Goal: Transaction & Acquisition: Purchase product/service

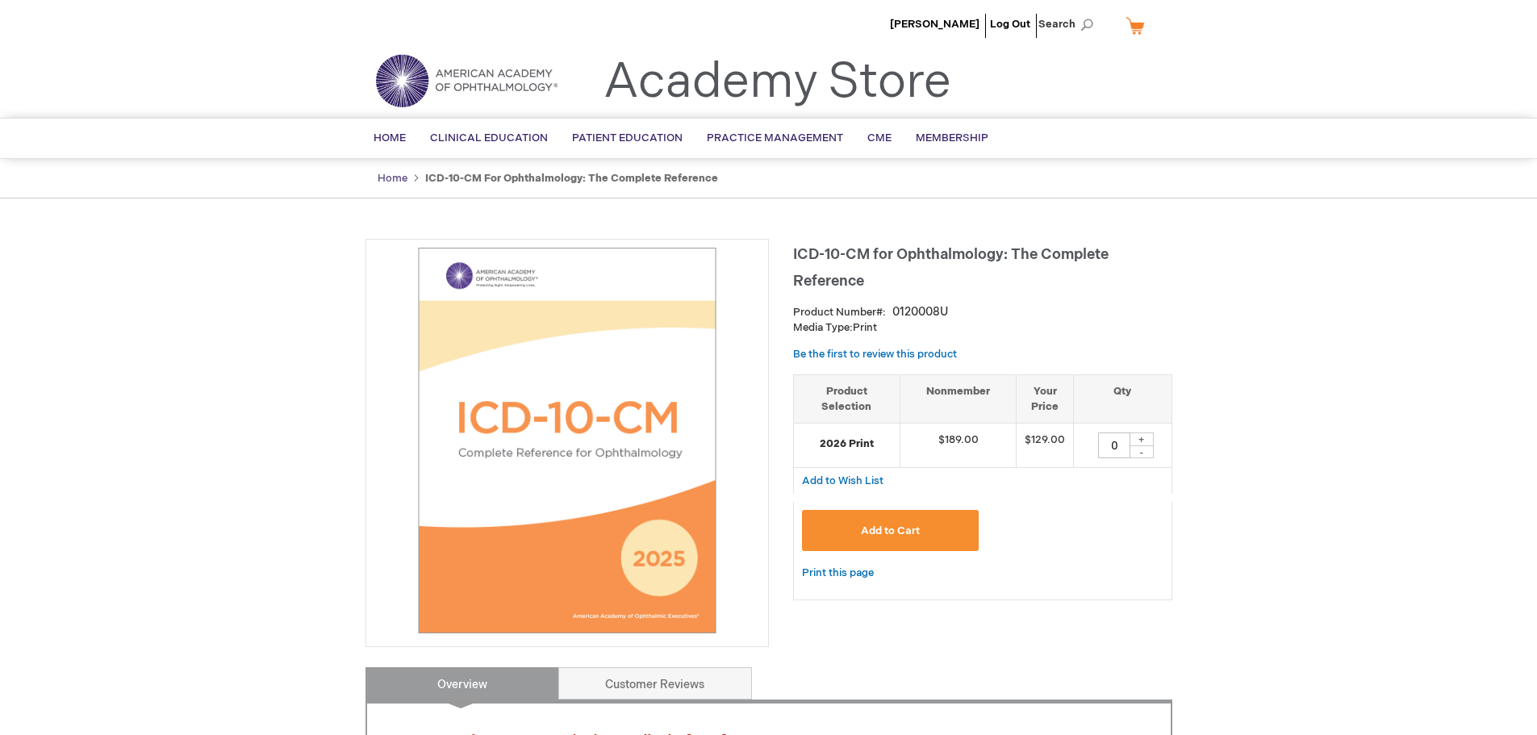
click at [393, 177] on link "Home" at bounding box center [393, 178] width 30 height 13
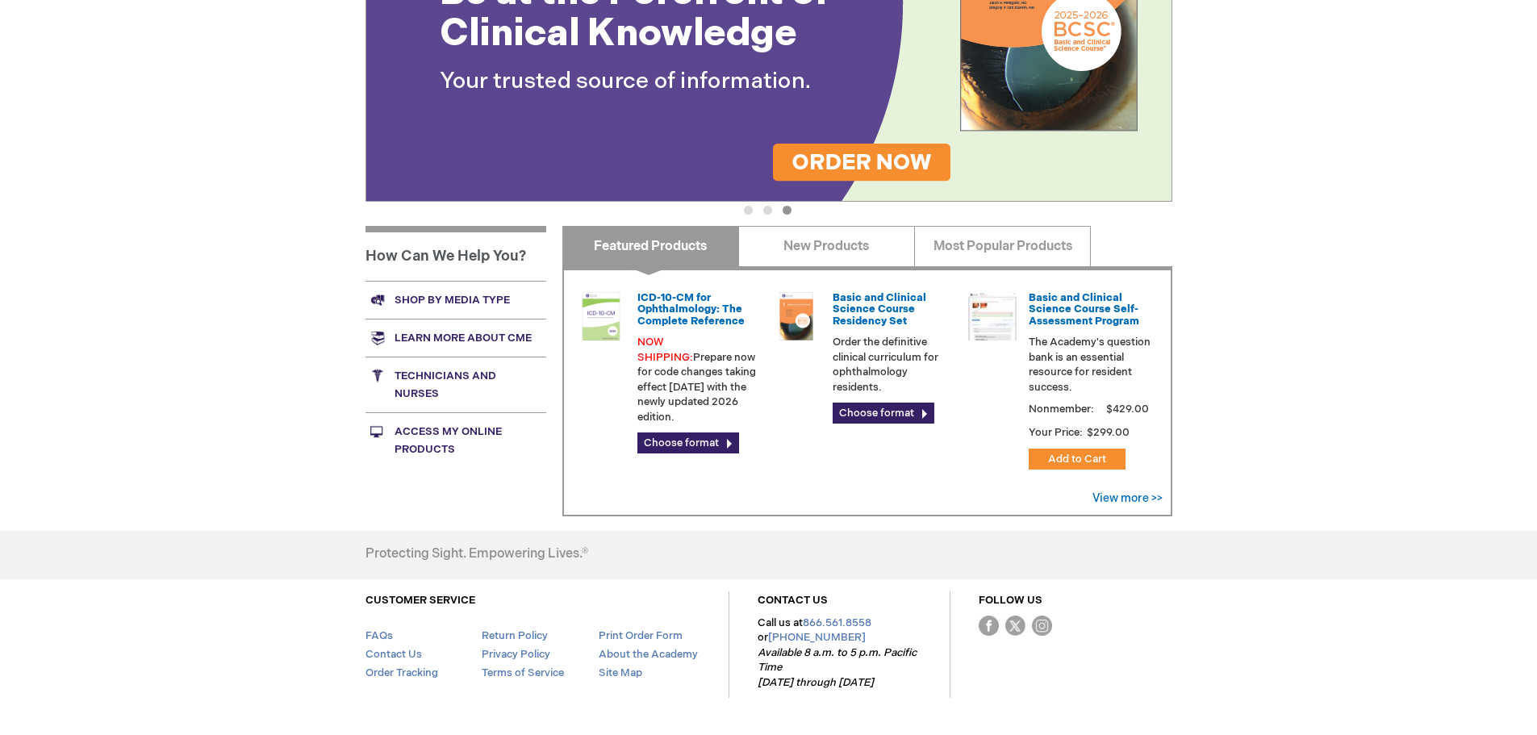
scroll to position [397, 0]
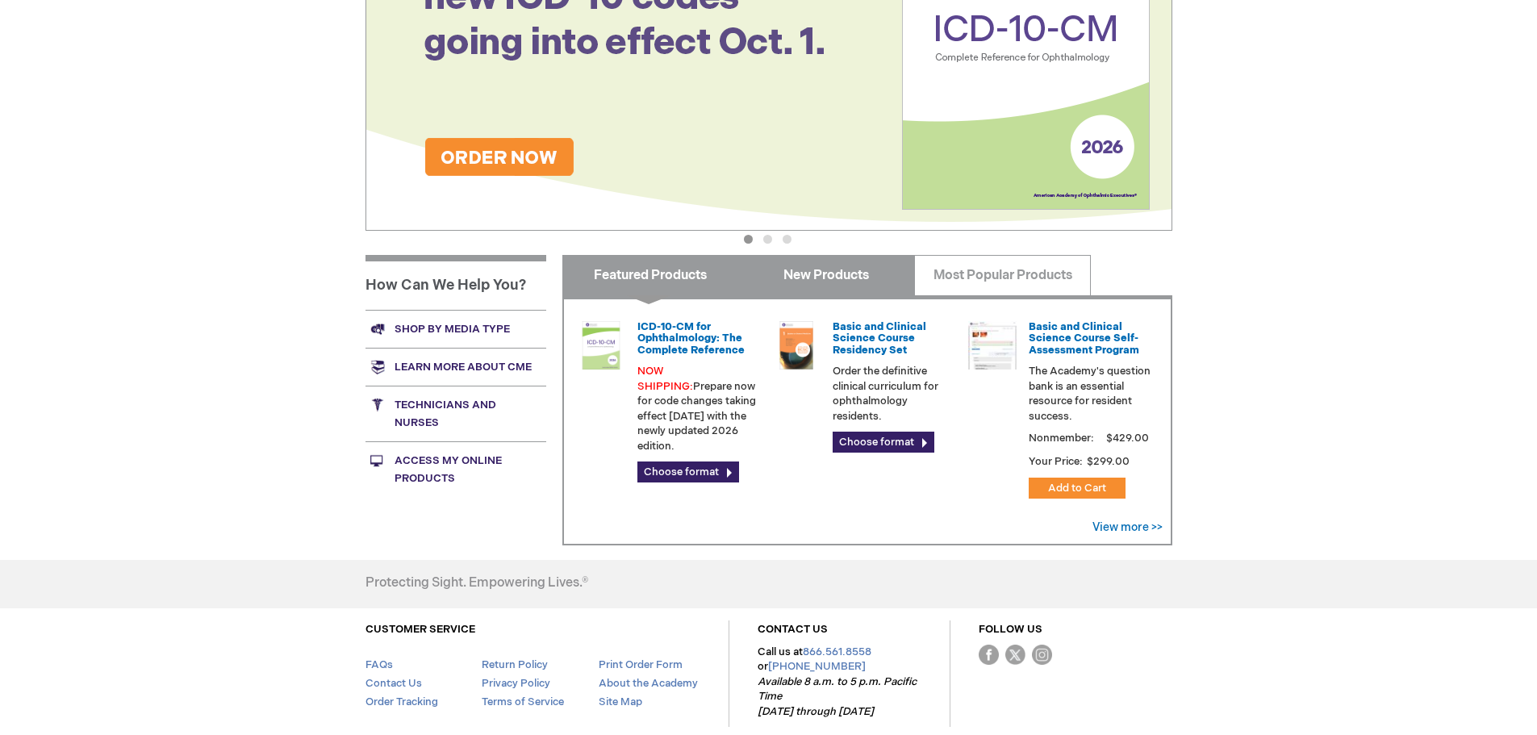
click at [852, 273] on link "New Products" at bounding box center [826, 275] width 177 height 40
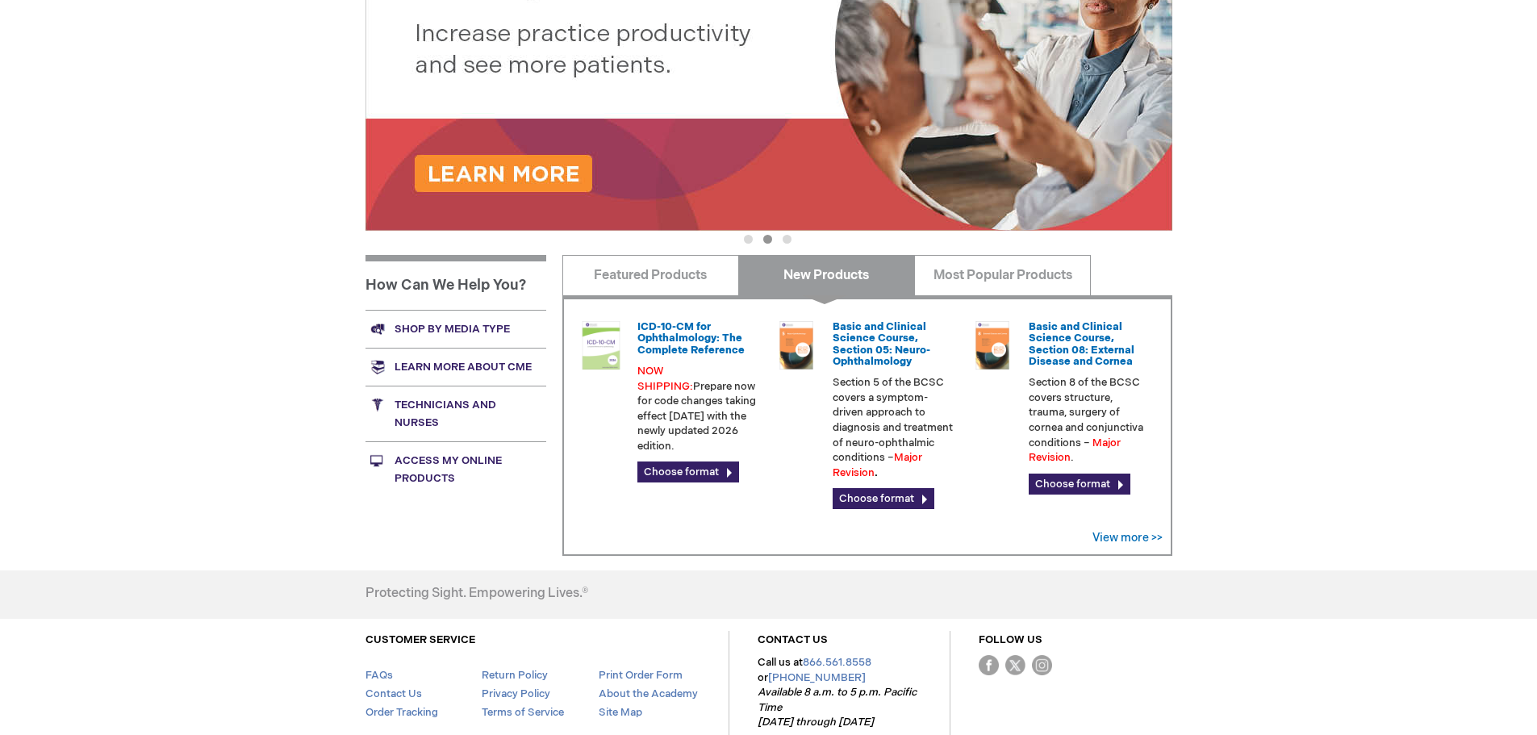
click at [852, 271] on link "New Products" at bounding box center [826, 275] width 177 height 40
click at [956, 273] on link "Most Popular Products" at bounding box center [1002, 275] width 177 height 40
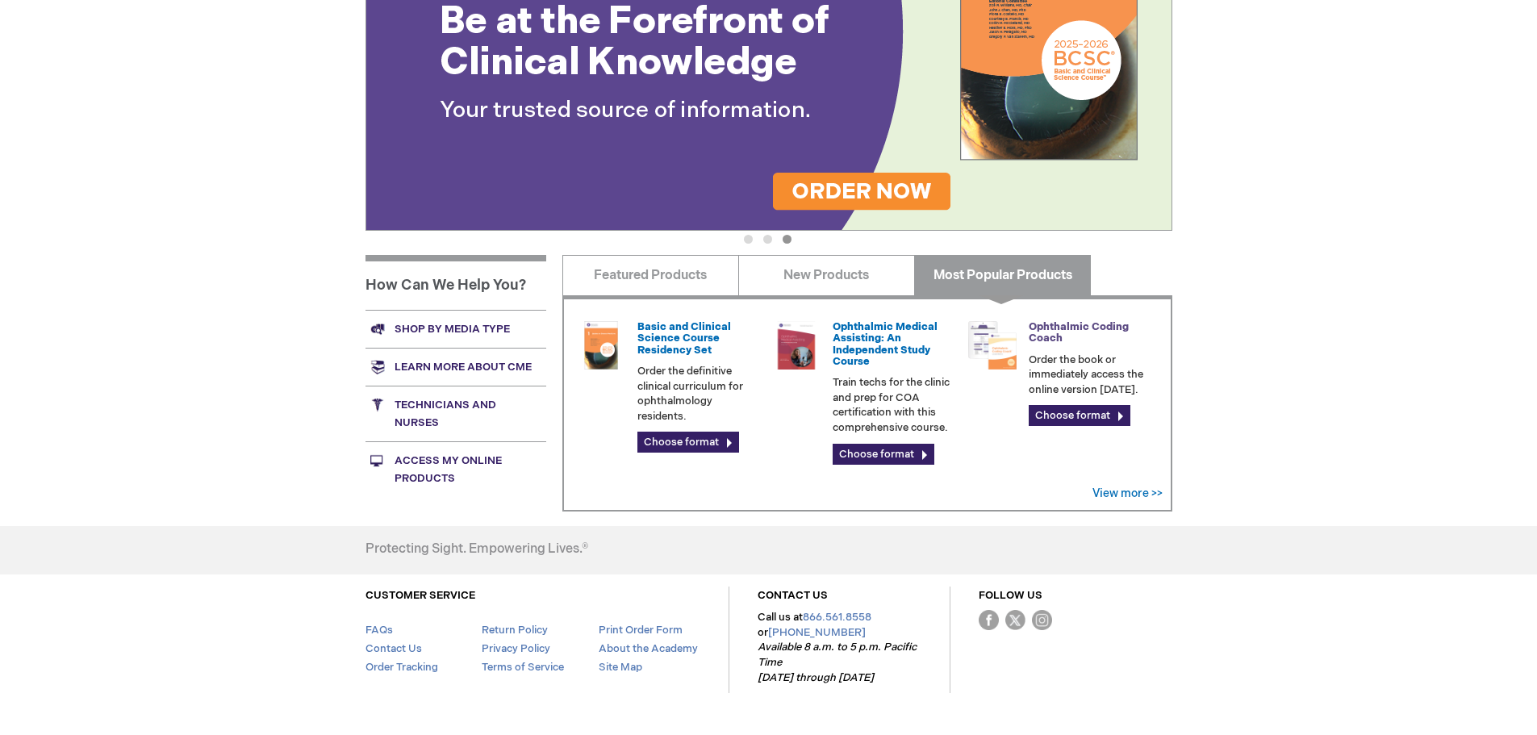
click at [1064, 328] on link "Ophthalmic Coding Coach" at bounding box center [1079, 332] width 100 height 24
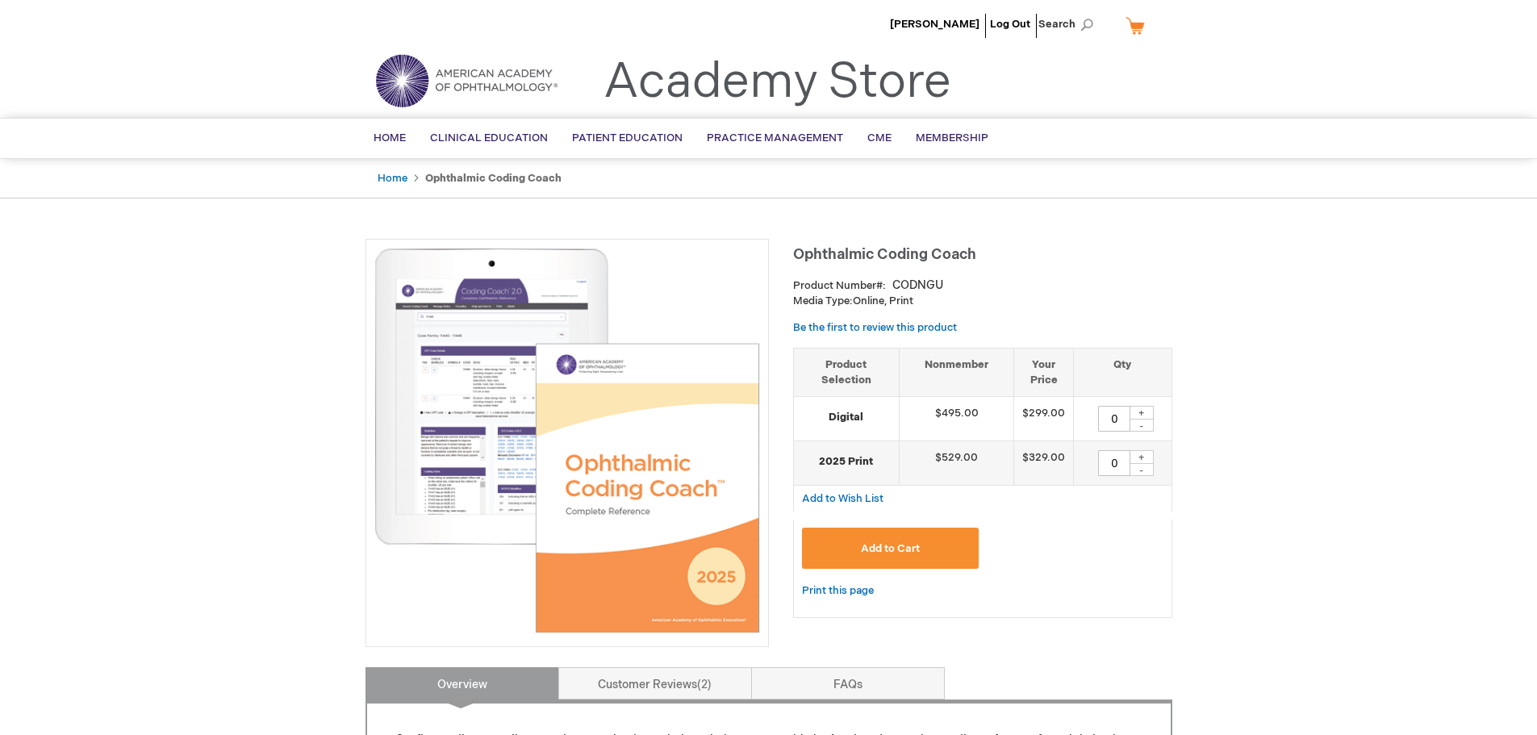
click at [662, 498] on img at bounding box center [567, 441] width 386 height 386
click at [475, 447] on img at bounding box center [567, 441] width 386 height 386
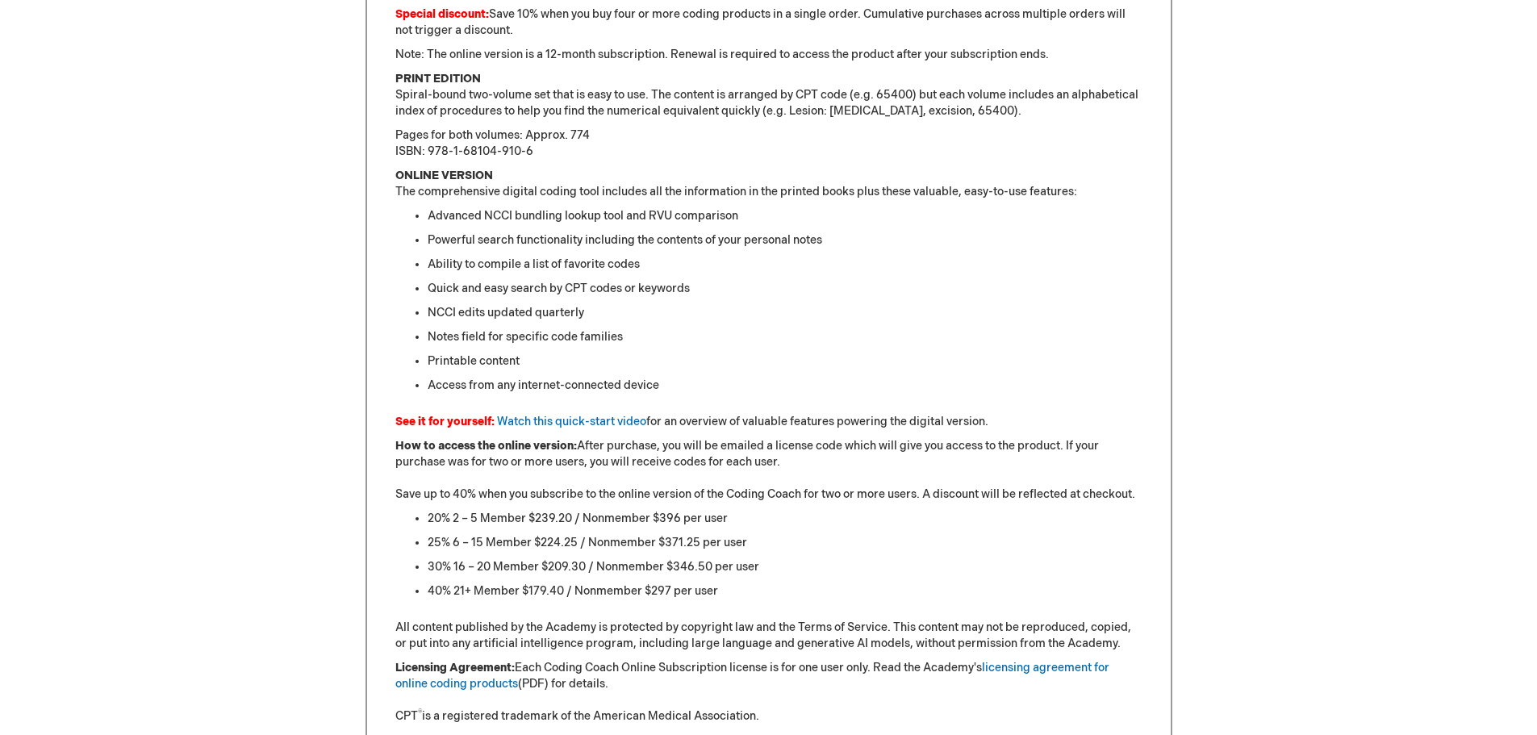
scroll to position [1130, 0]
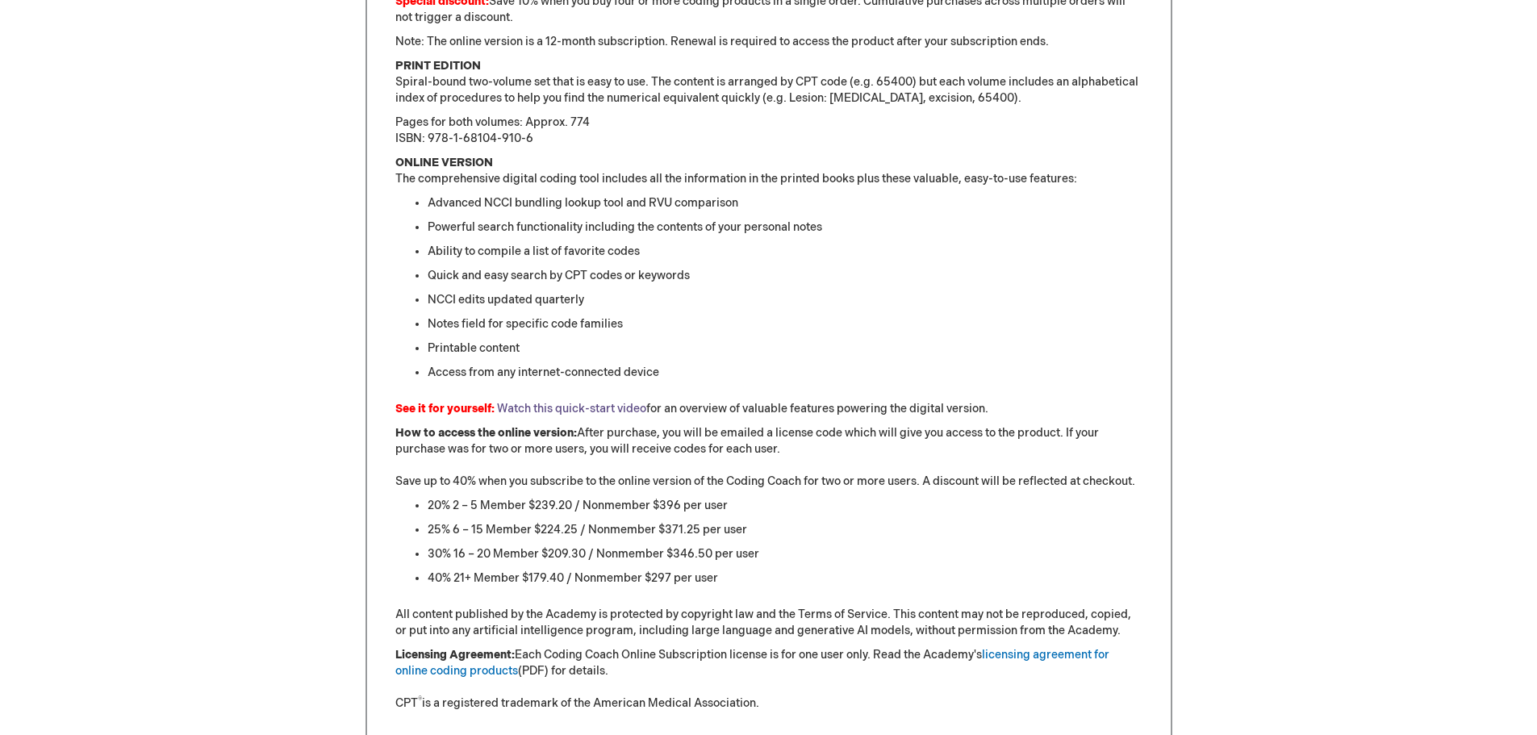
click at [527, 412] on link "Watch this quick-start video" at bounding box center [571, 409] width 149 height 14
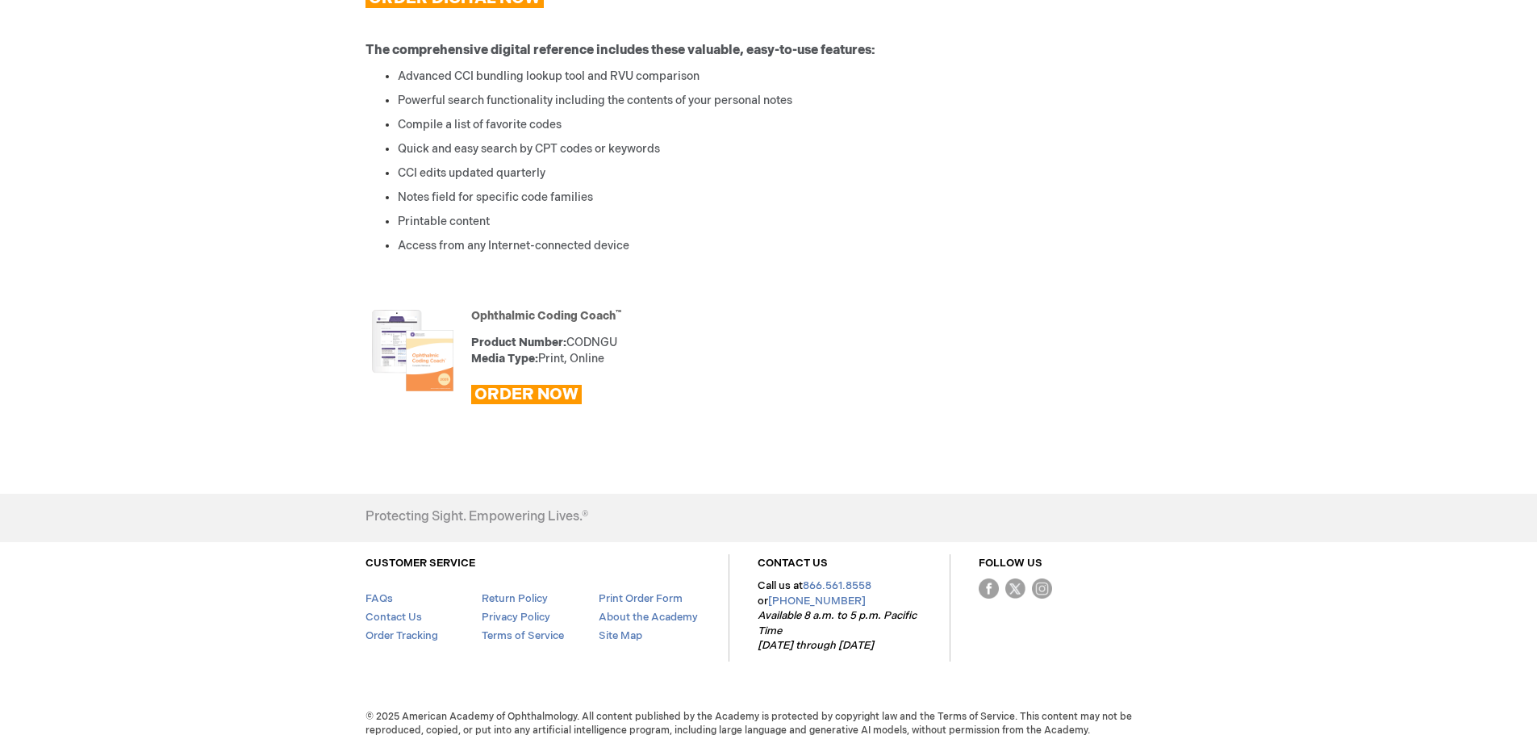
scroll to position [773, 0]
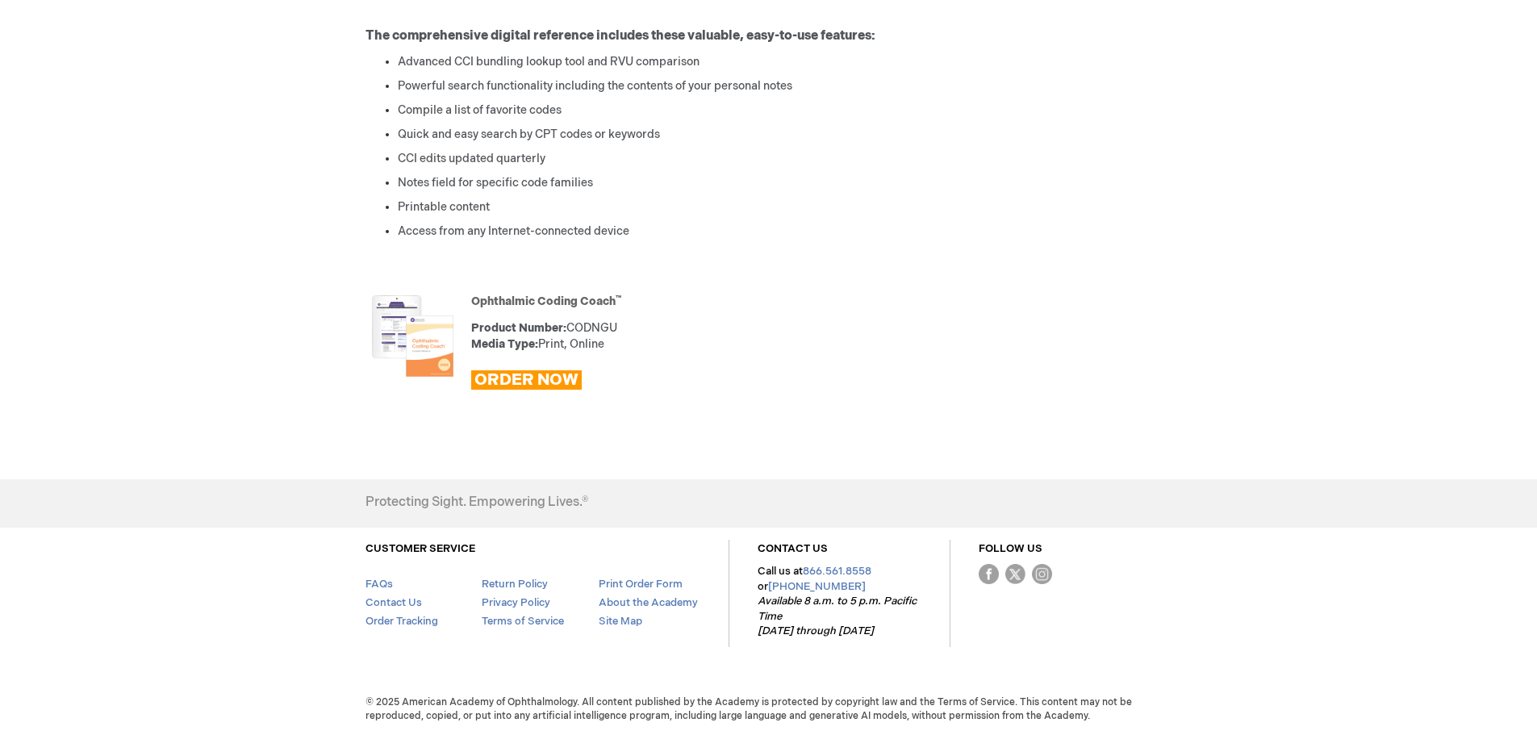
click at [535, 299] on link "Ophthalmic Coding Coach ™" at bounding box center [546, 302] width 150 height 14
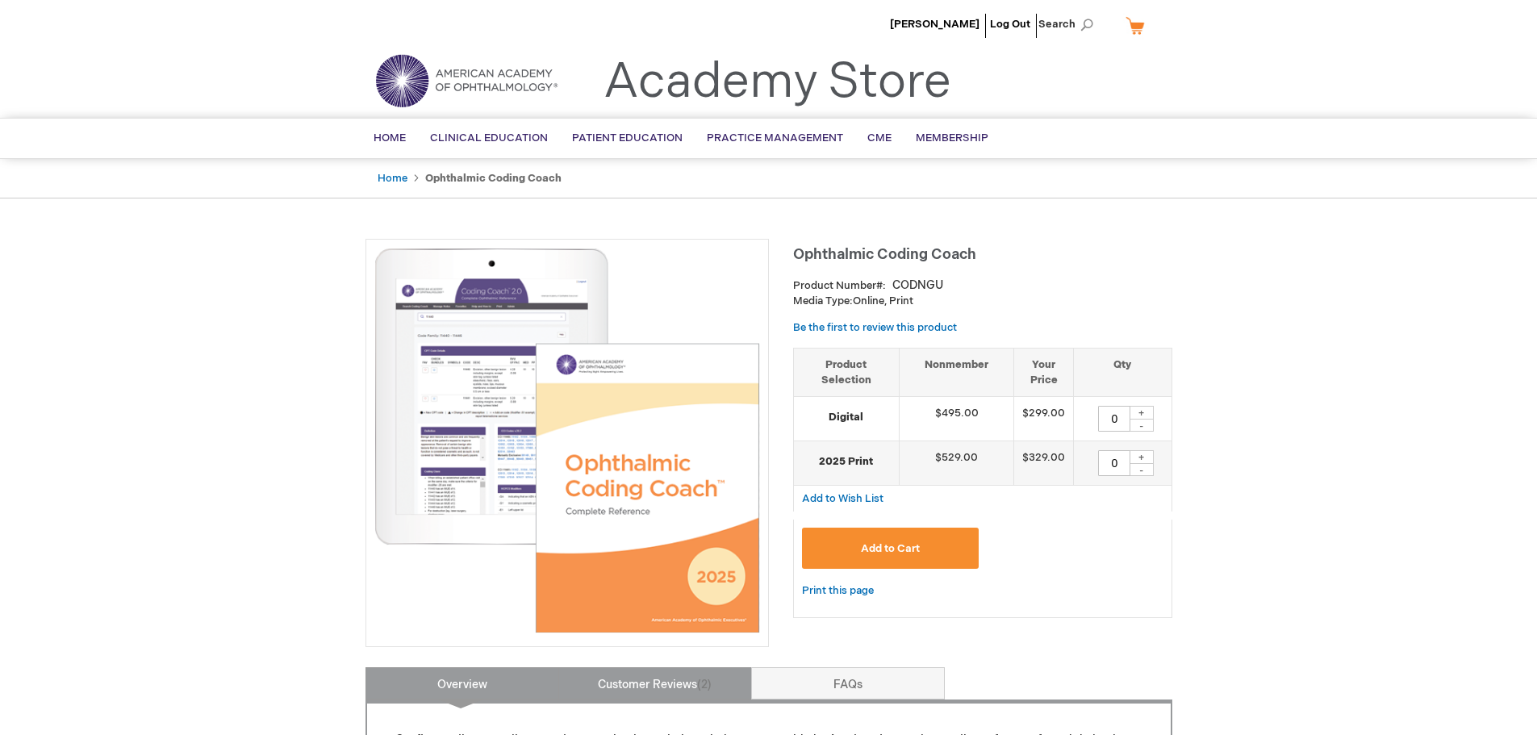
click at [701, 683] on span "2" at bounding box center [704, 685] width 15 height 14
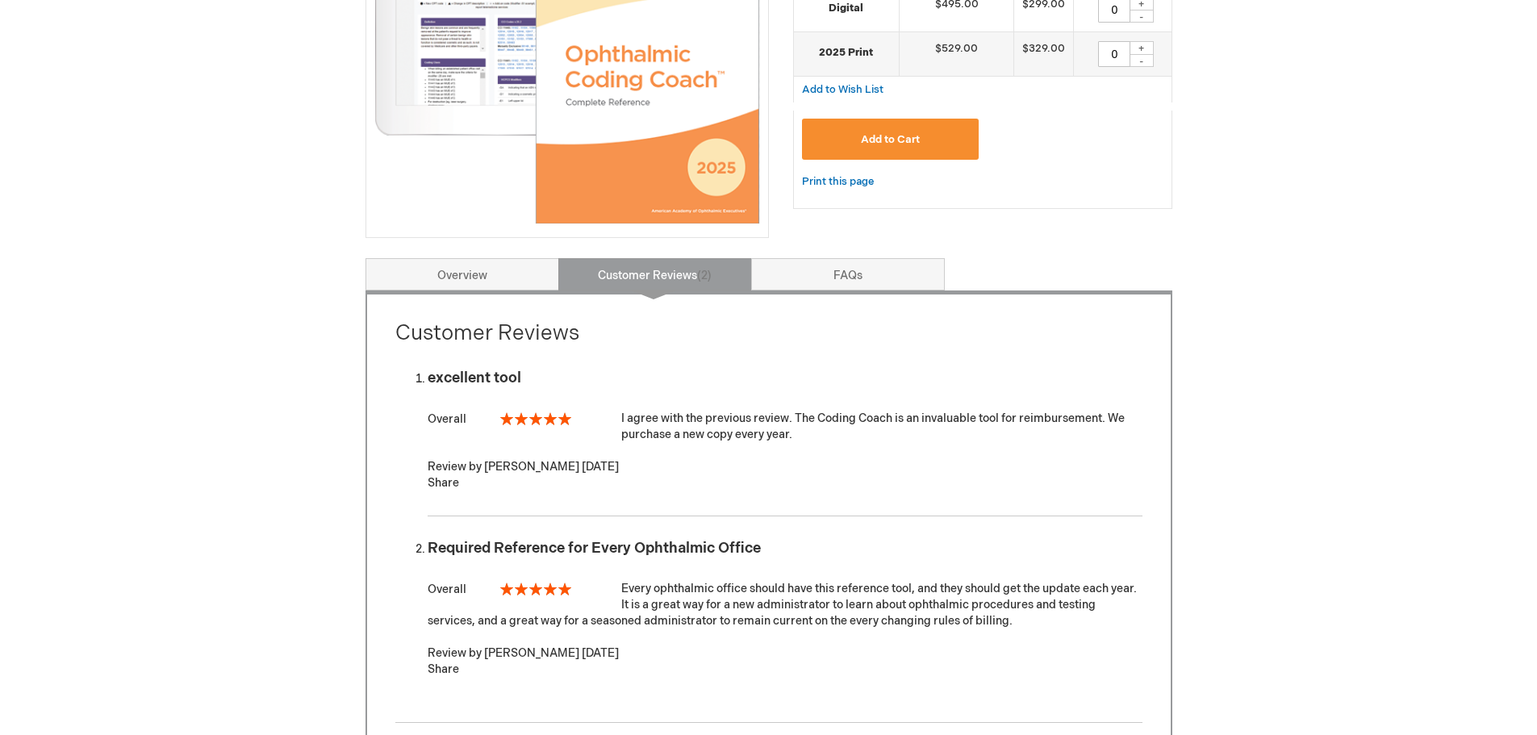
scroll to position [345, 0]
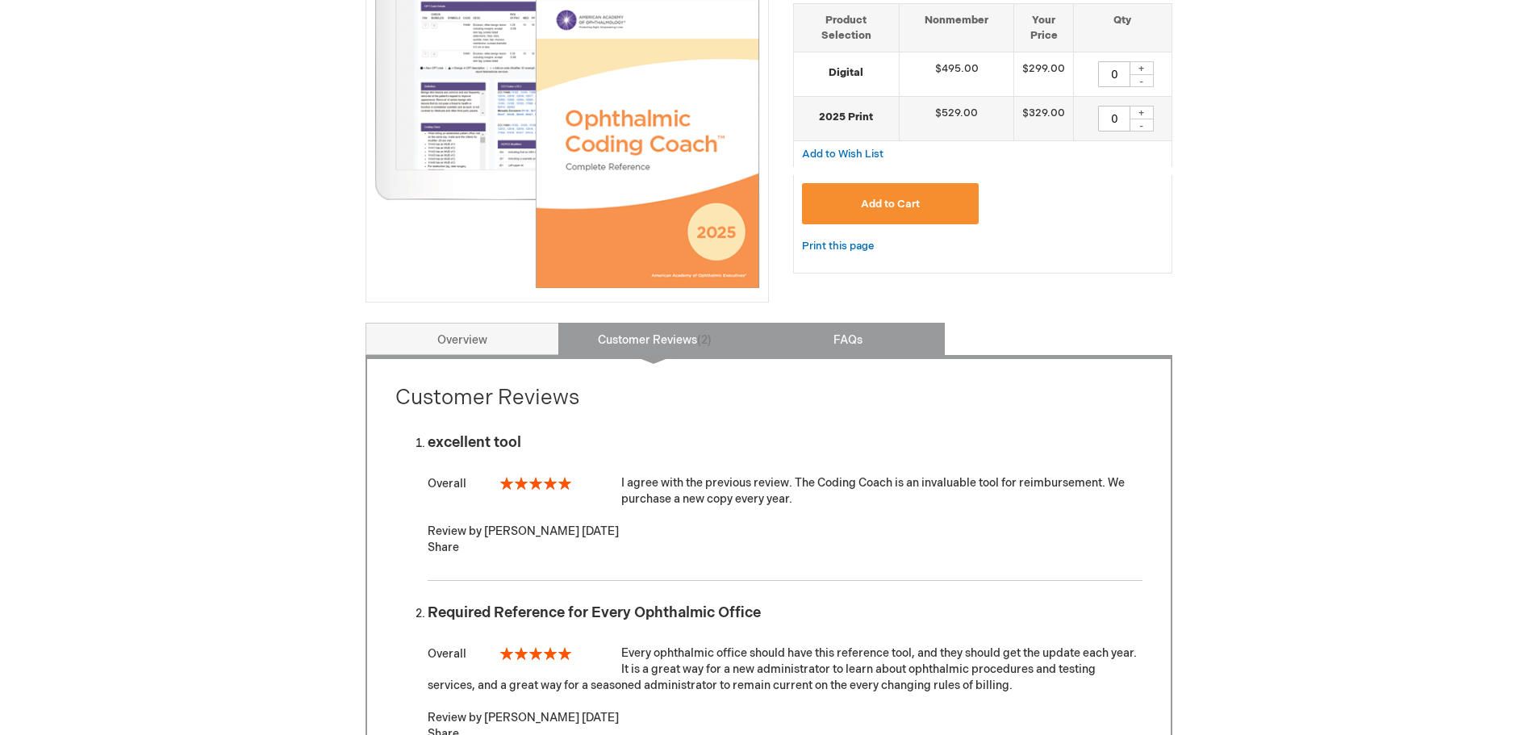
click at [862, 331] on link "FAQs" at bounding box center [848, 339] width 194 height 32
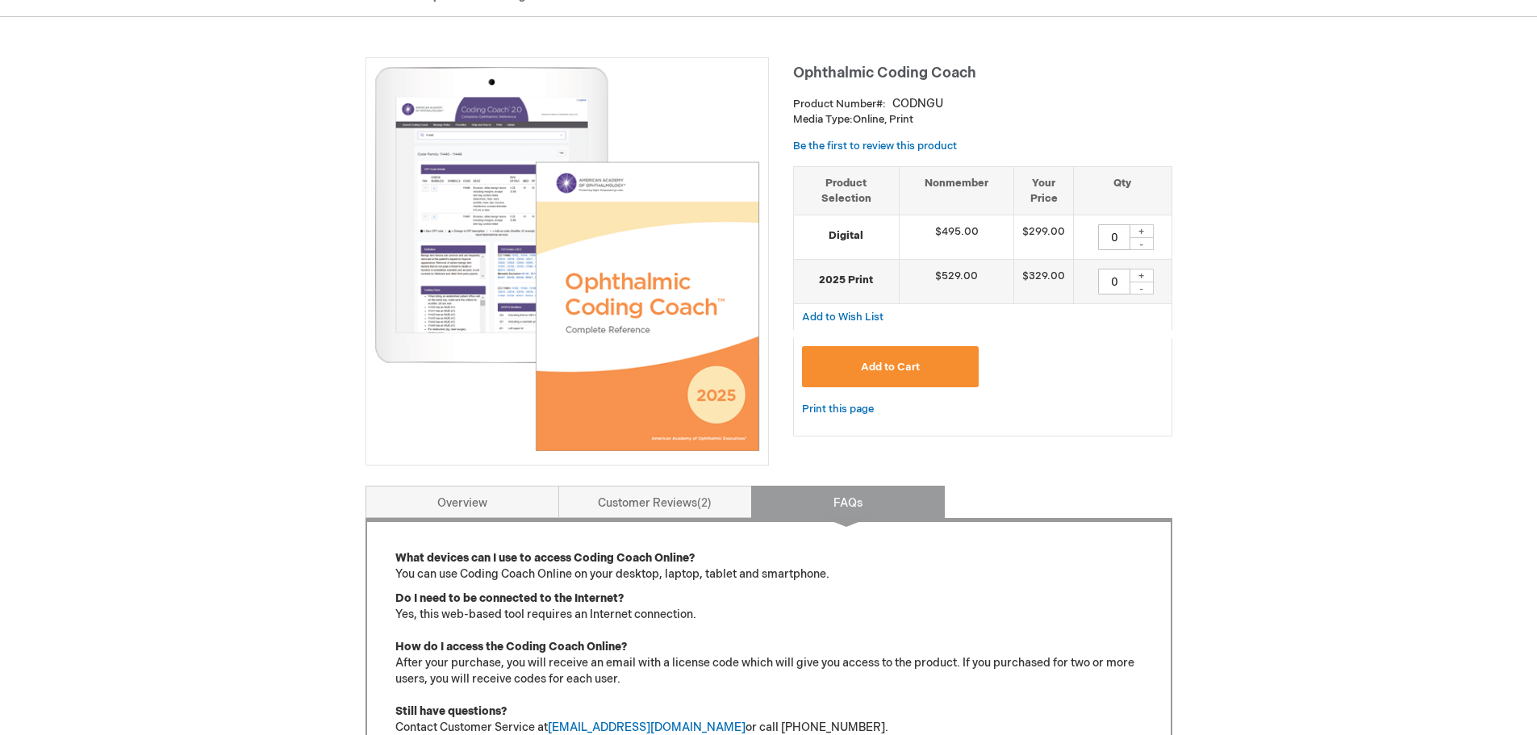
scroll to position [0, 0]
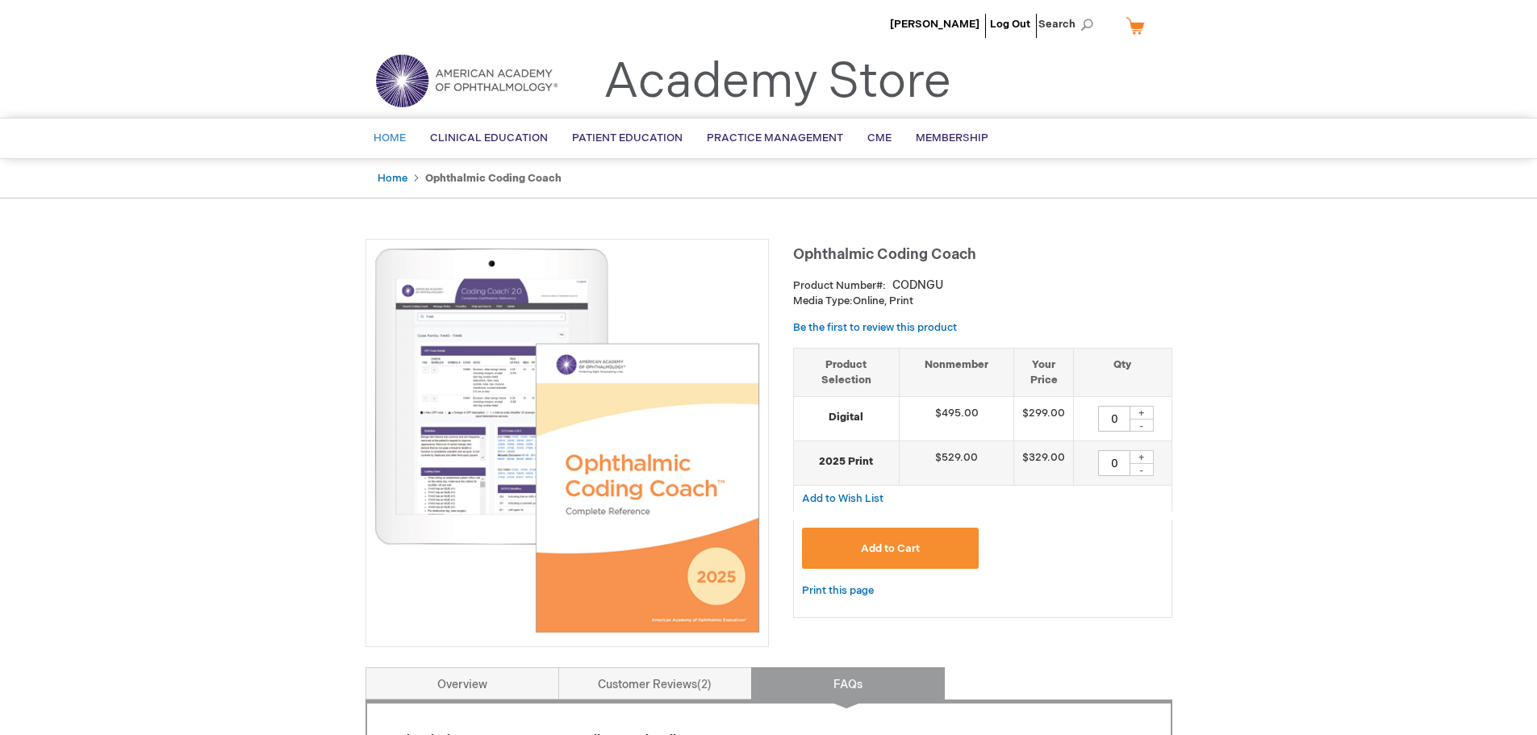
click at [394, 140] on span "Home" at bounding box center [390, 138] width 32 height 13
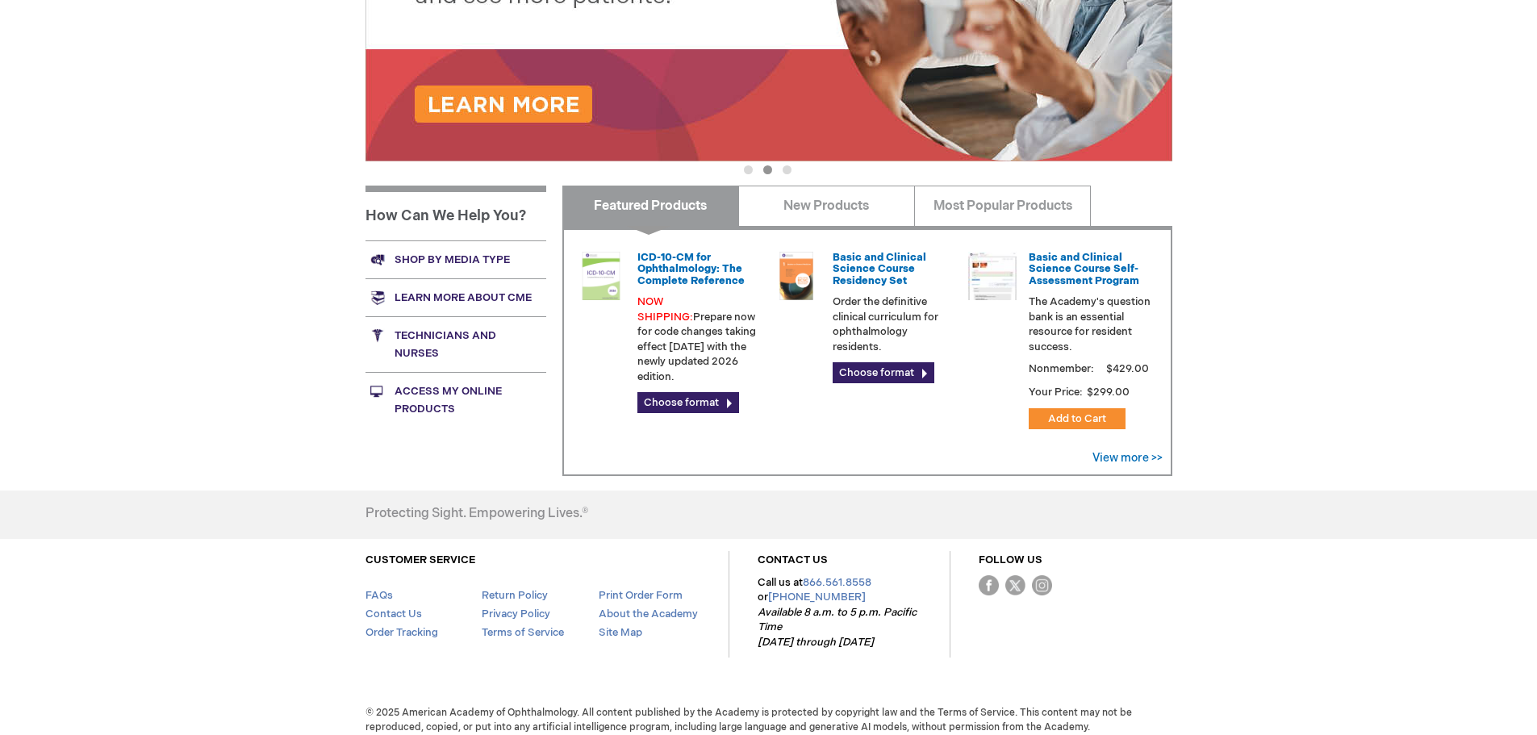
scroll to position [478, 0]
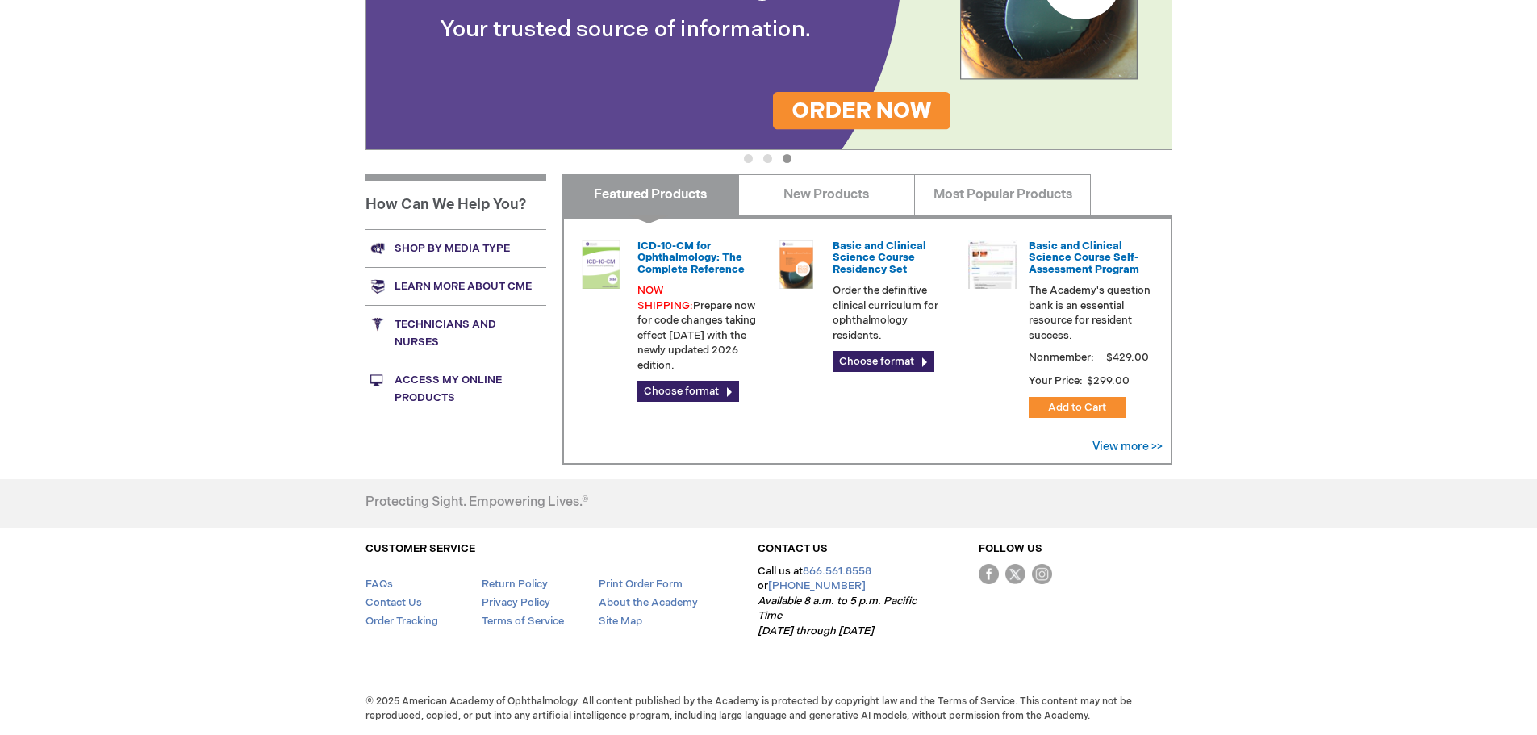
click at [408, 395] on link "Access My Online Products" at bounding box center [456, 389] width 181 height 56
click at [810, 193] on link "New Products" at bounding box center [826, 194] width 177 height 40
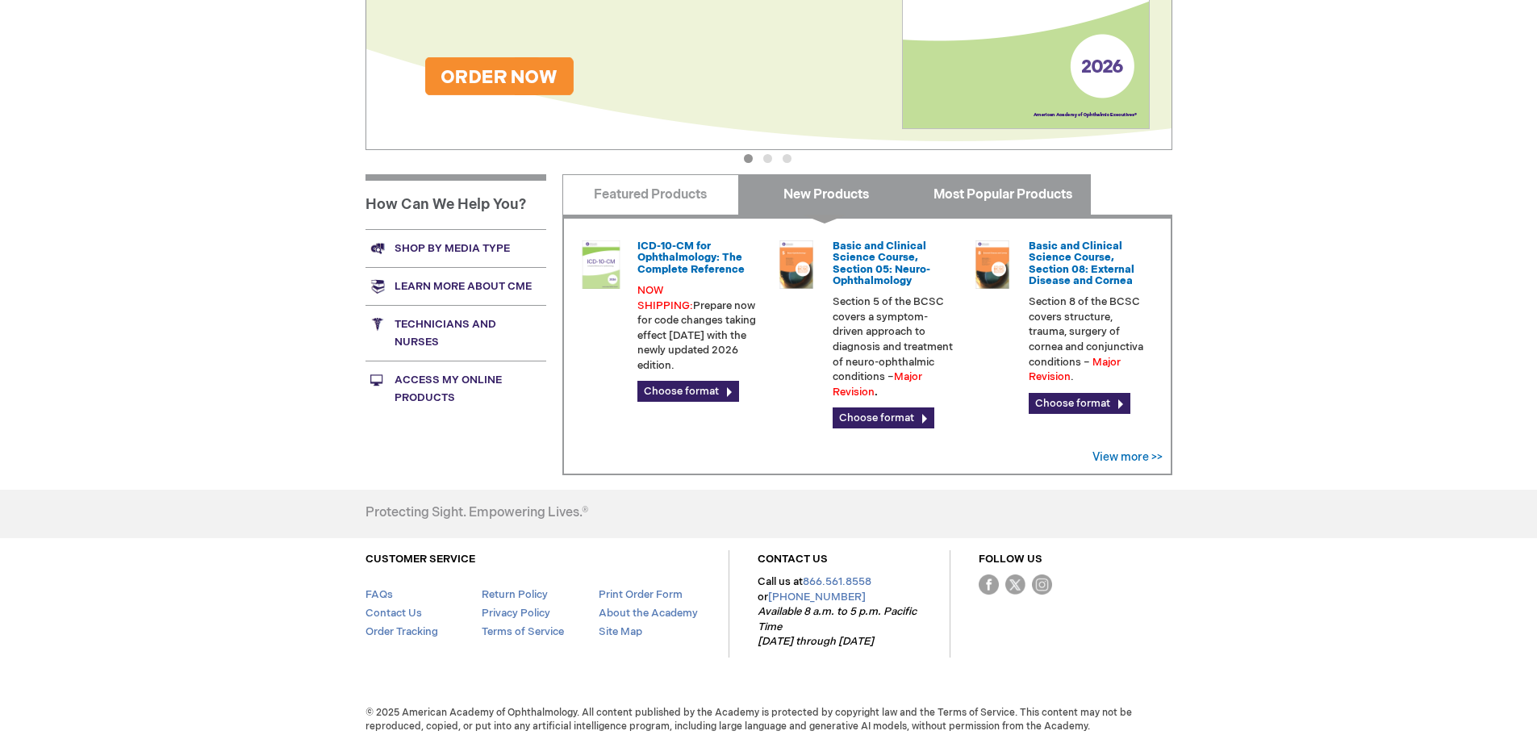
click at [956, 197] on link "Most Popular Products" at bounding box center [1002, 194] width 177 height 40
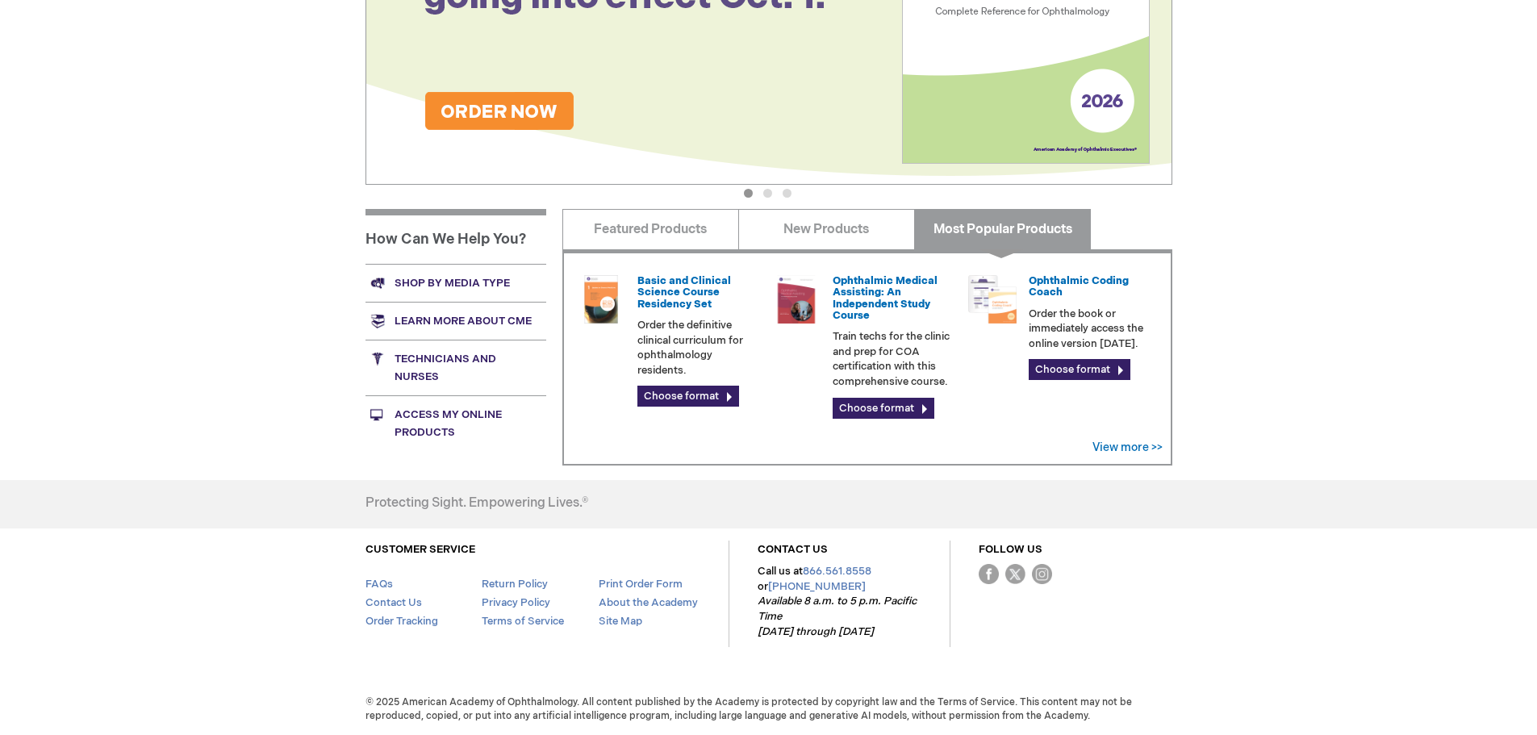
click at [968, 228] on link "Most Popular Products" at bounding box center [1002, 229] width 177 height 40
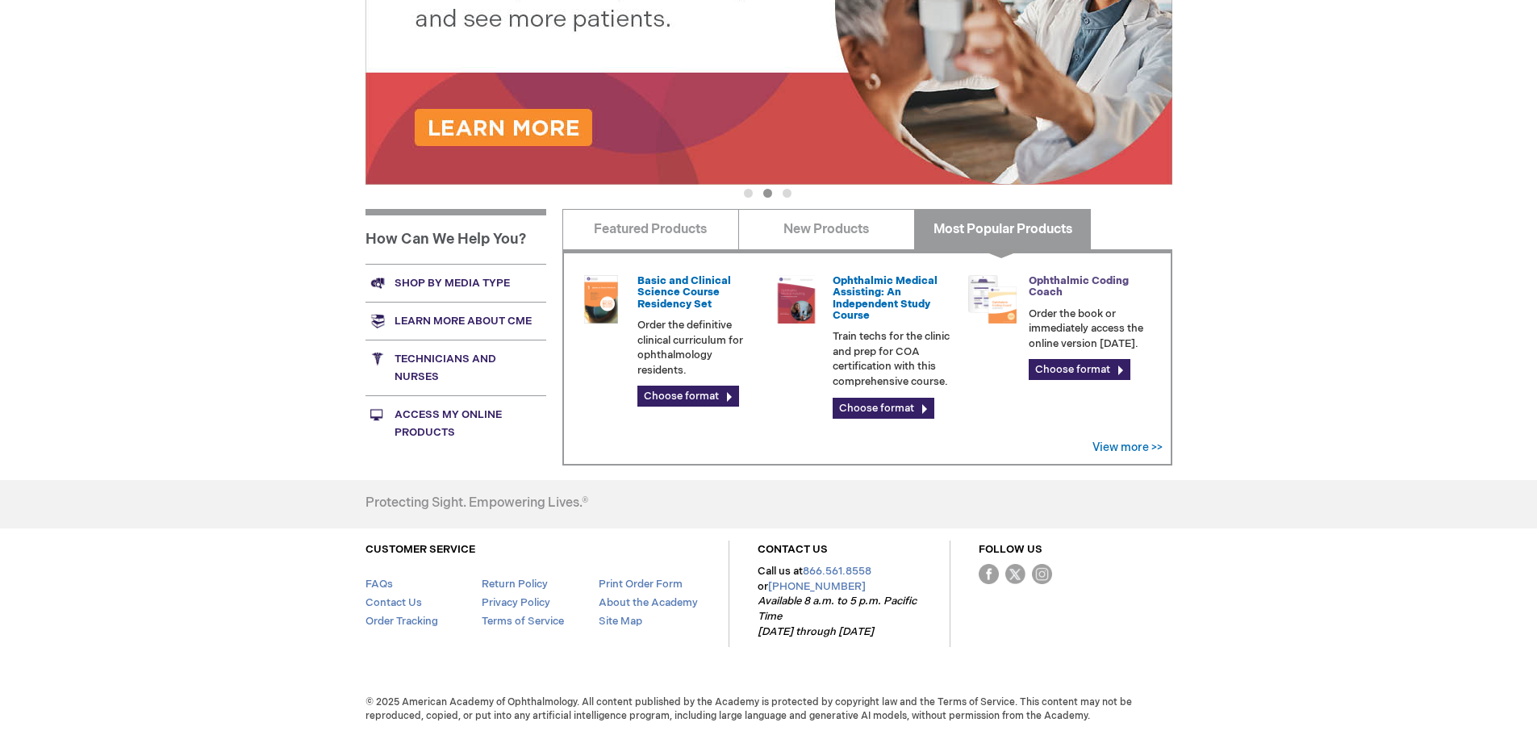
click at [1054, 281] on link "Ophthalmic Coding Coach" at bounding box center [1079, 286] width 100 height 24
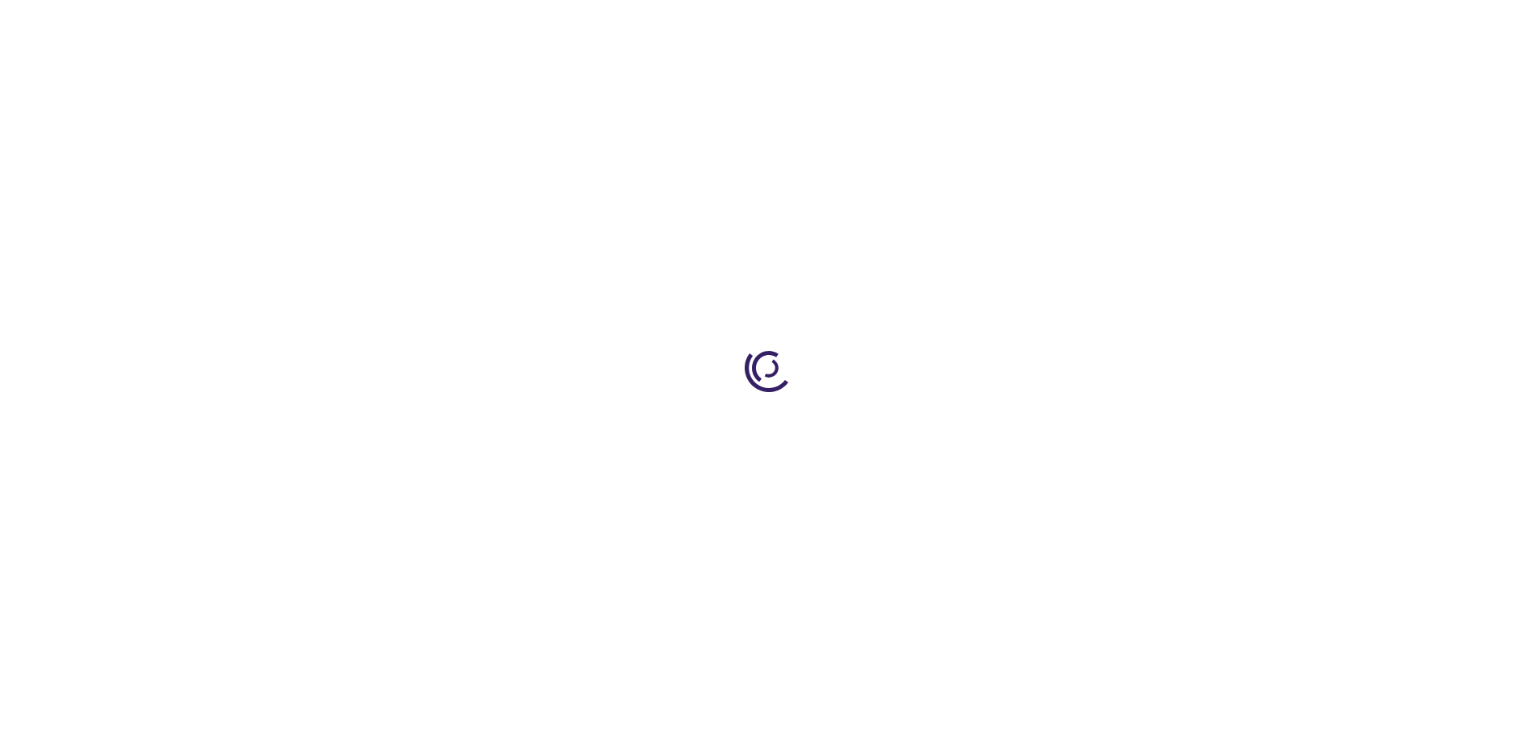
type input "0"
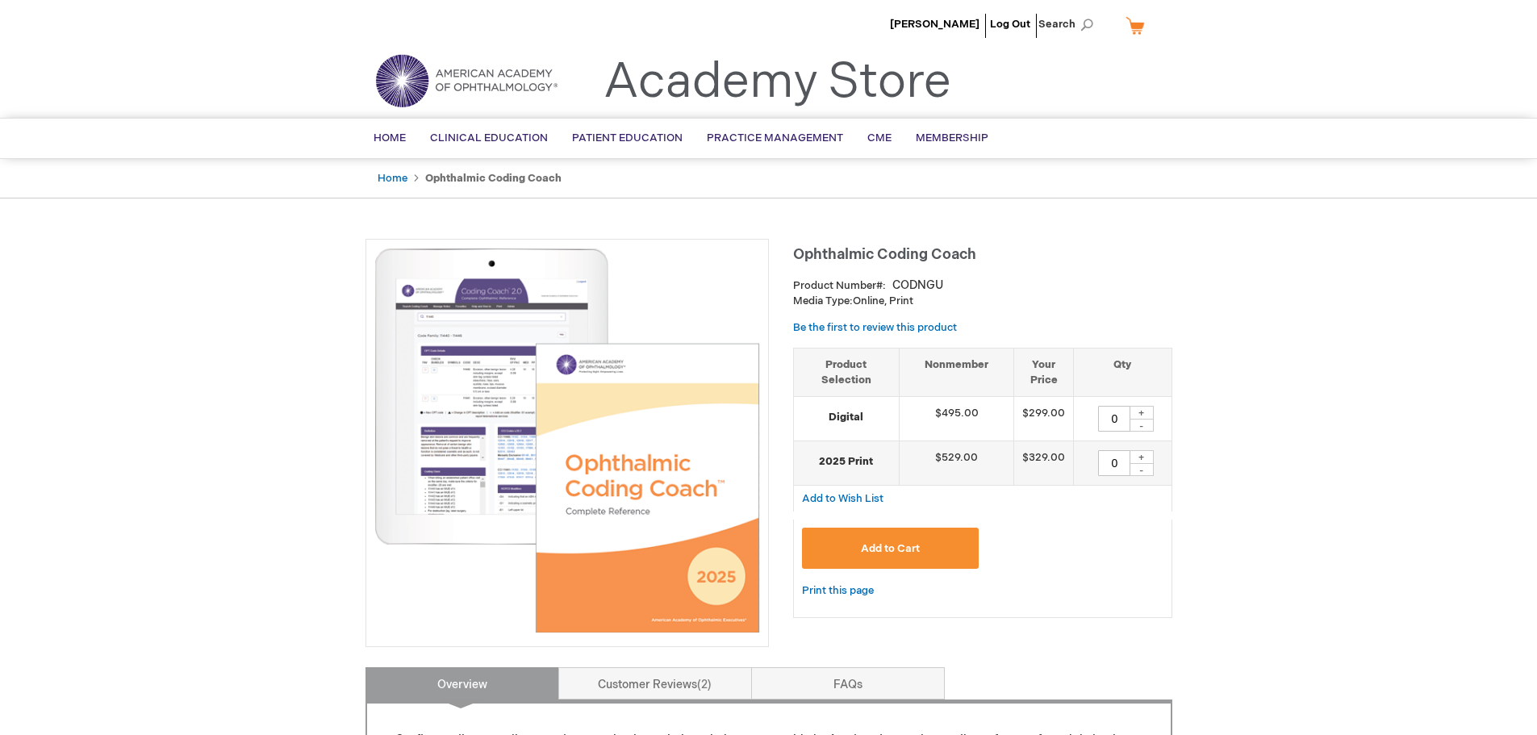
click at [1136, 414] on div "+" at bounding box center [1142, 413] width 24 height 14
type input "1"
click at [946, 544] on button "Add to Cart" at bounding box center [891, 548] width 178 height 41
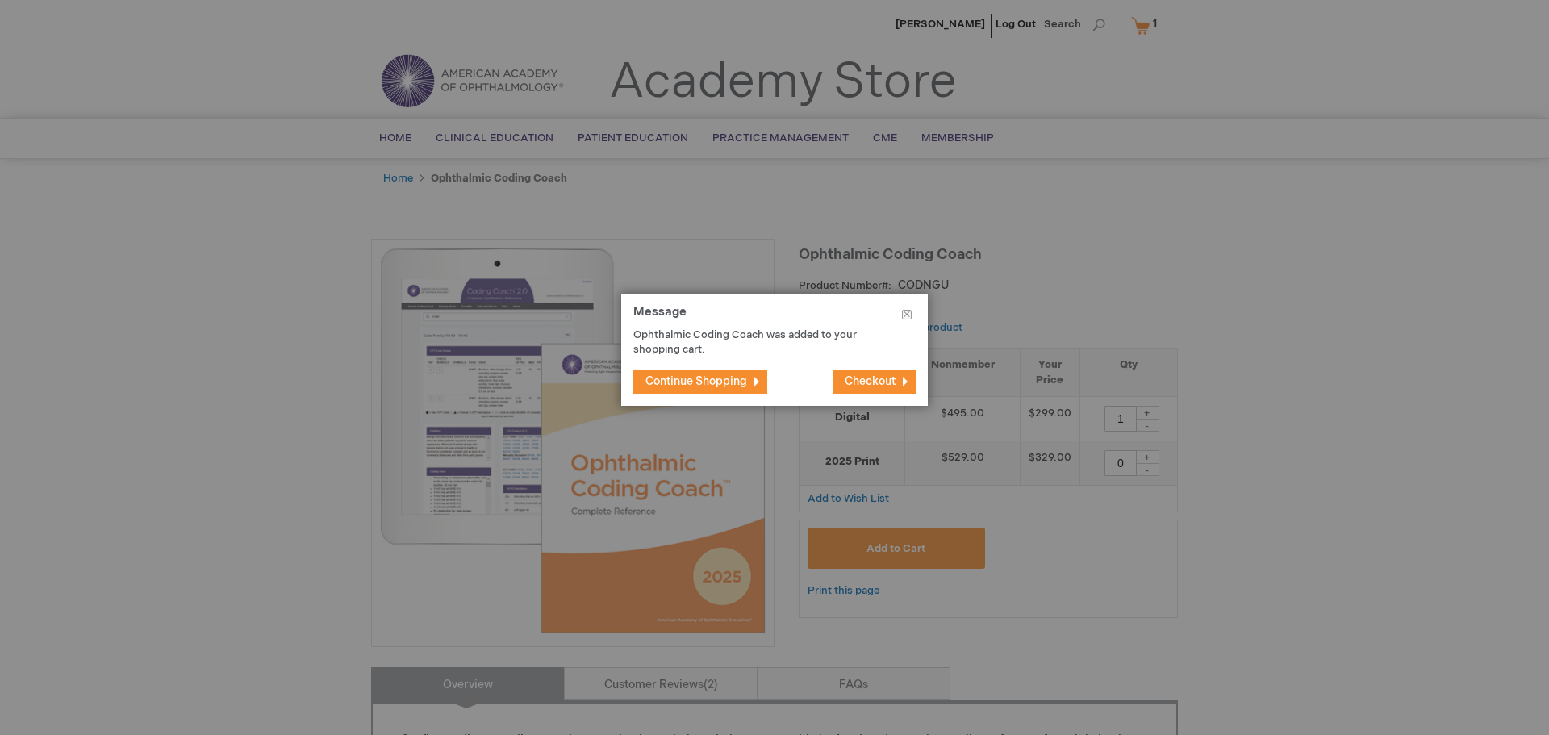
click at [867, 381] on span "Checkout" at bounding box center [870, 381] width 51 height 14
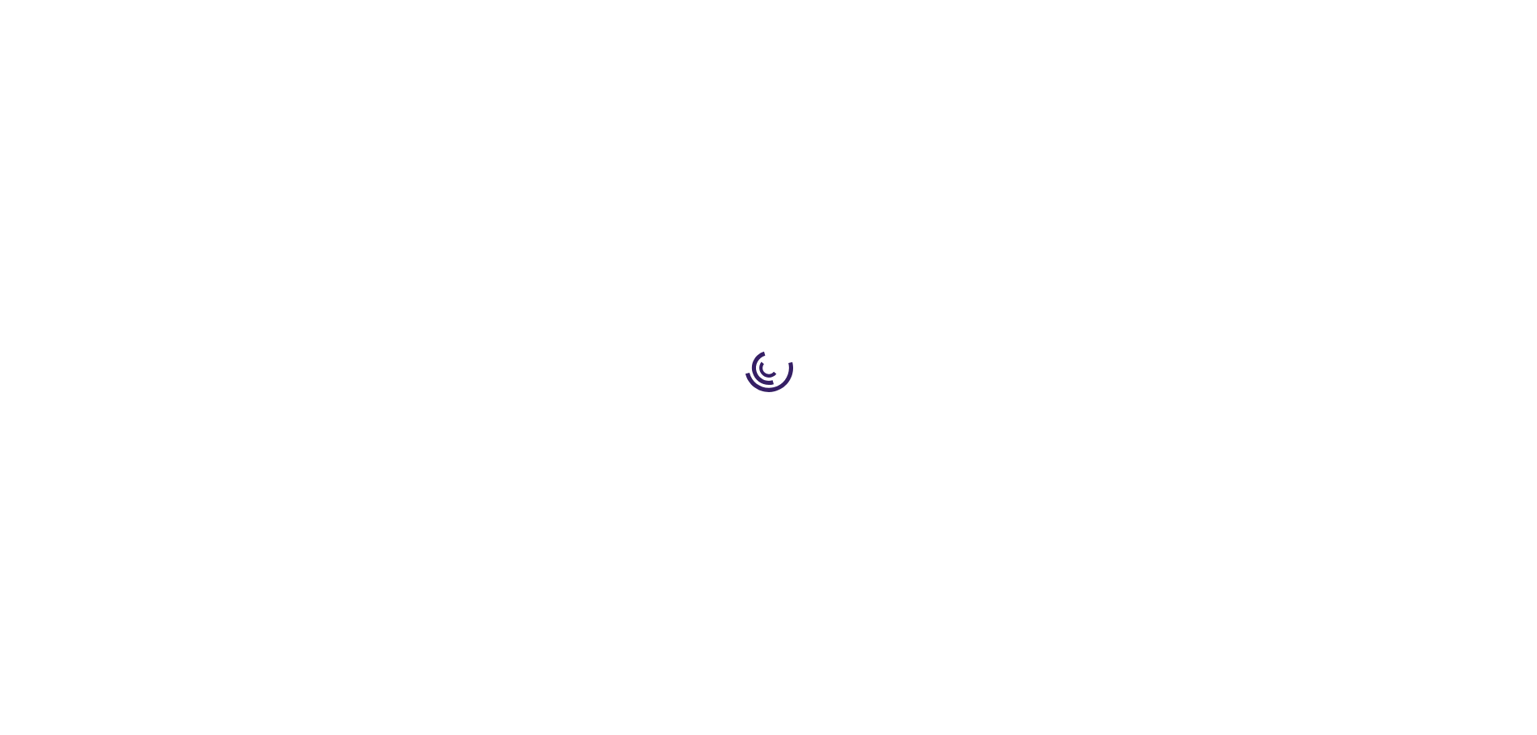
select select "US"
select select "19"
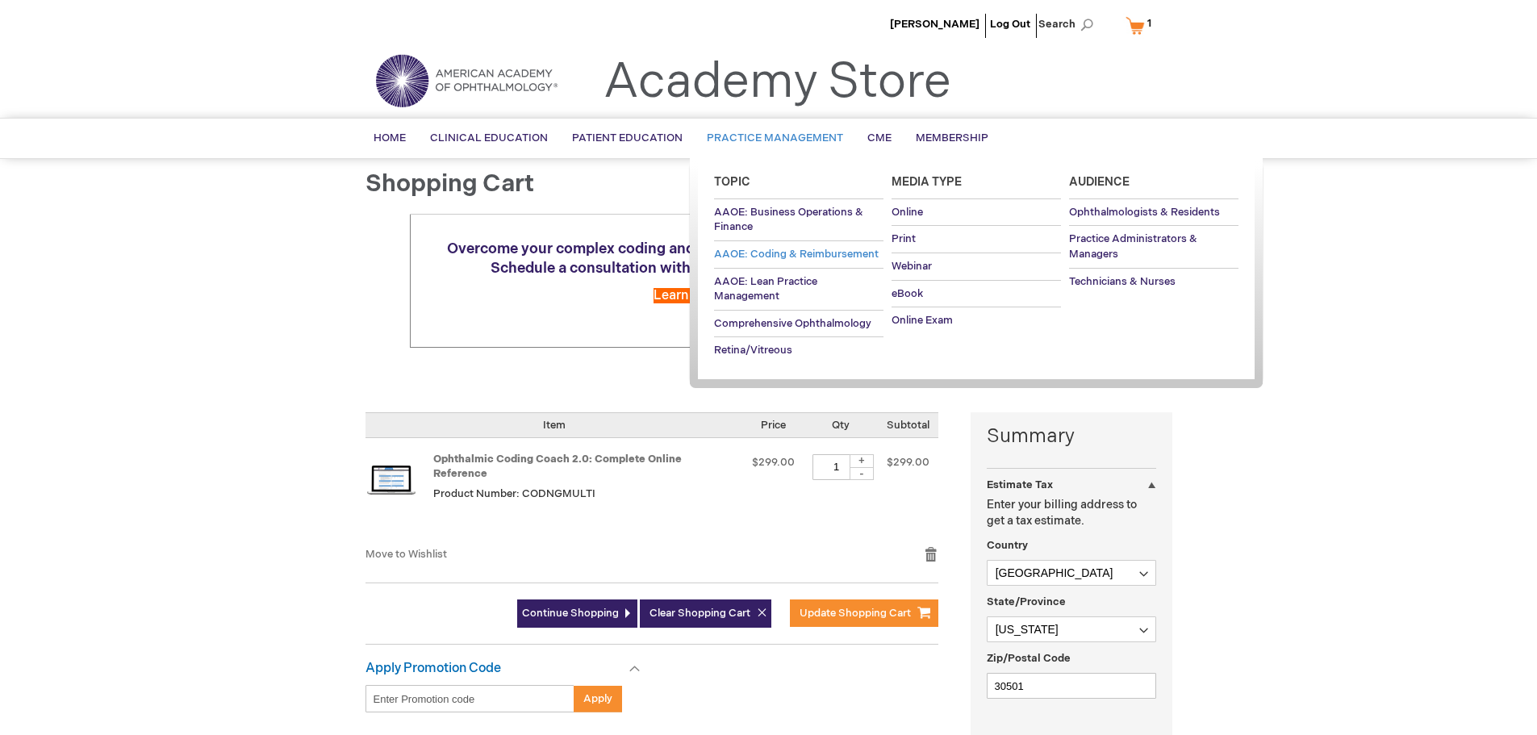
click at [784, 253] on span "AAOE: Coding & Reimbursement" at bounding box center [796, 254] width 165 height 13
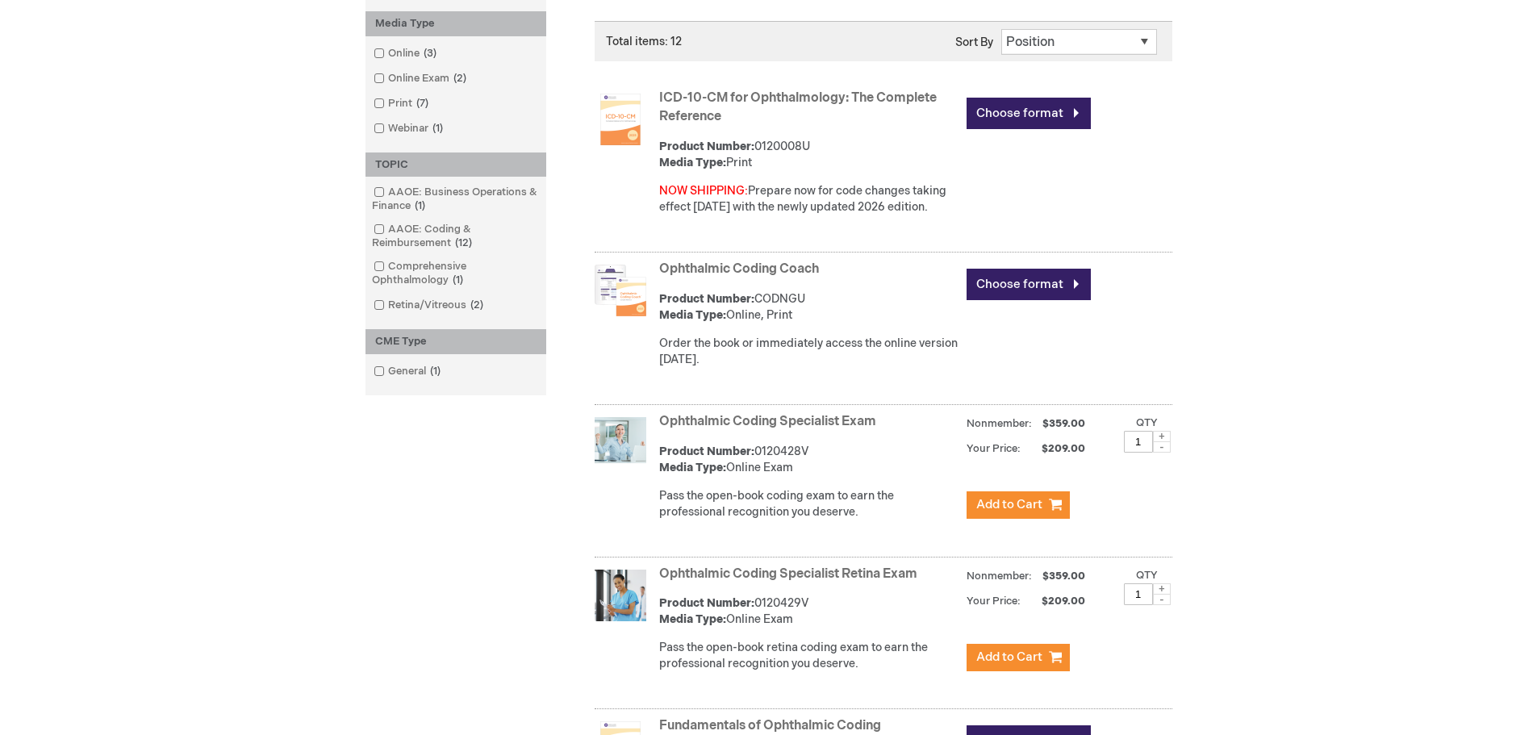
scroll to position [646, 0]
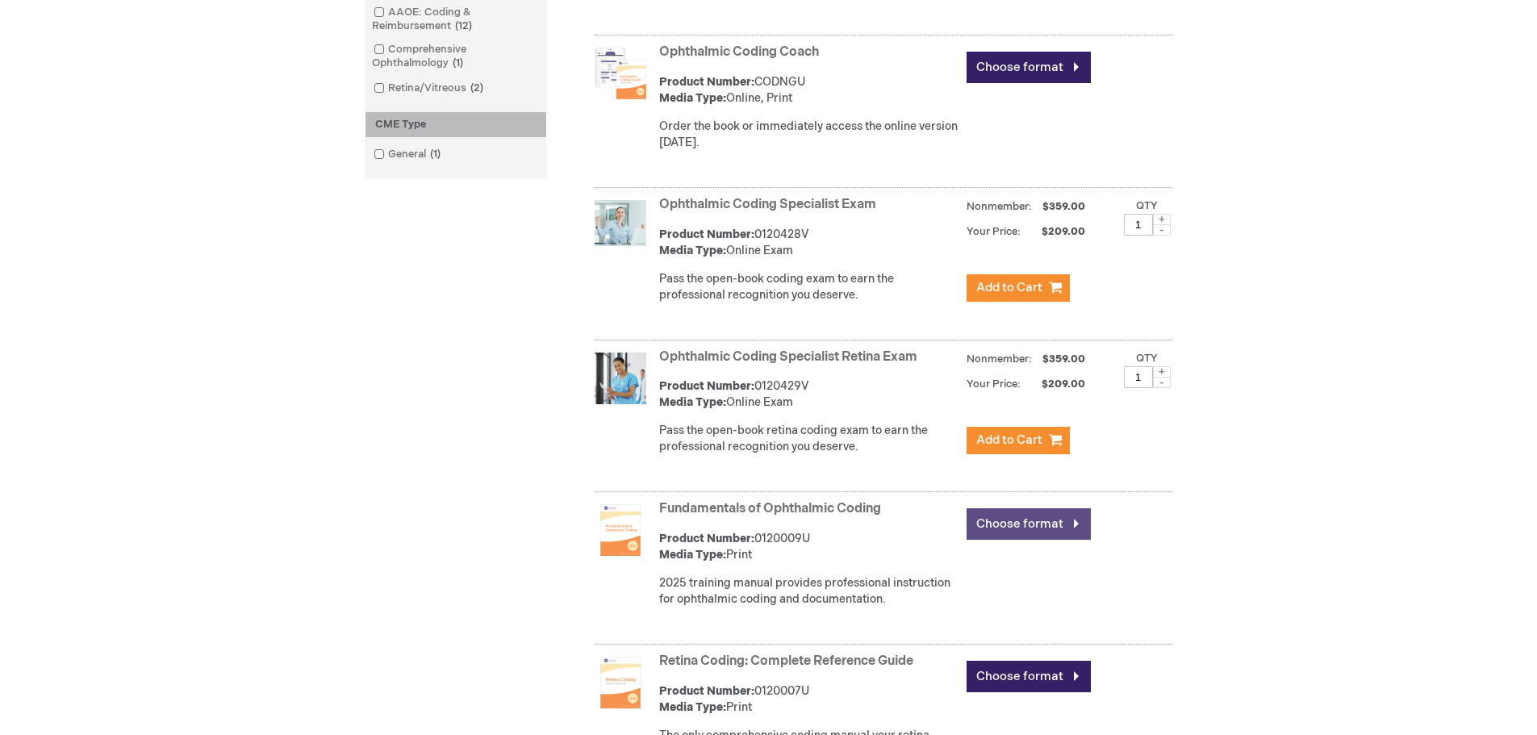
click at [992, 528] on link "Choose format" at bounding box center [1029, 523] width 124 height 31
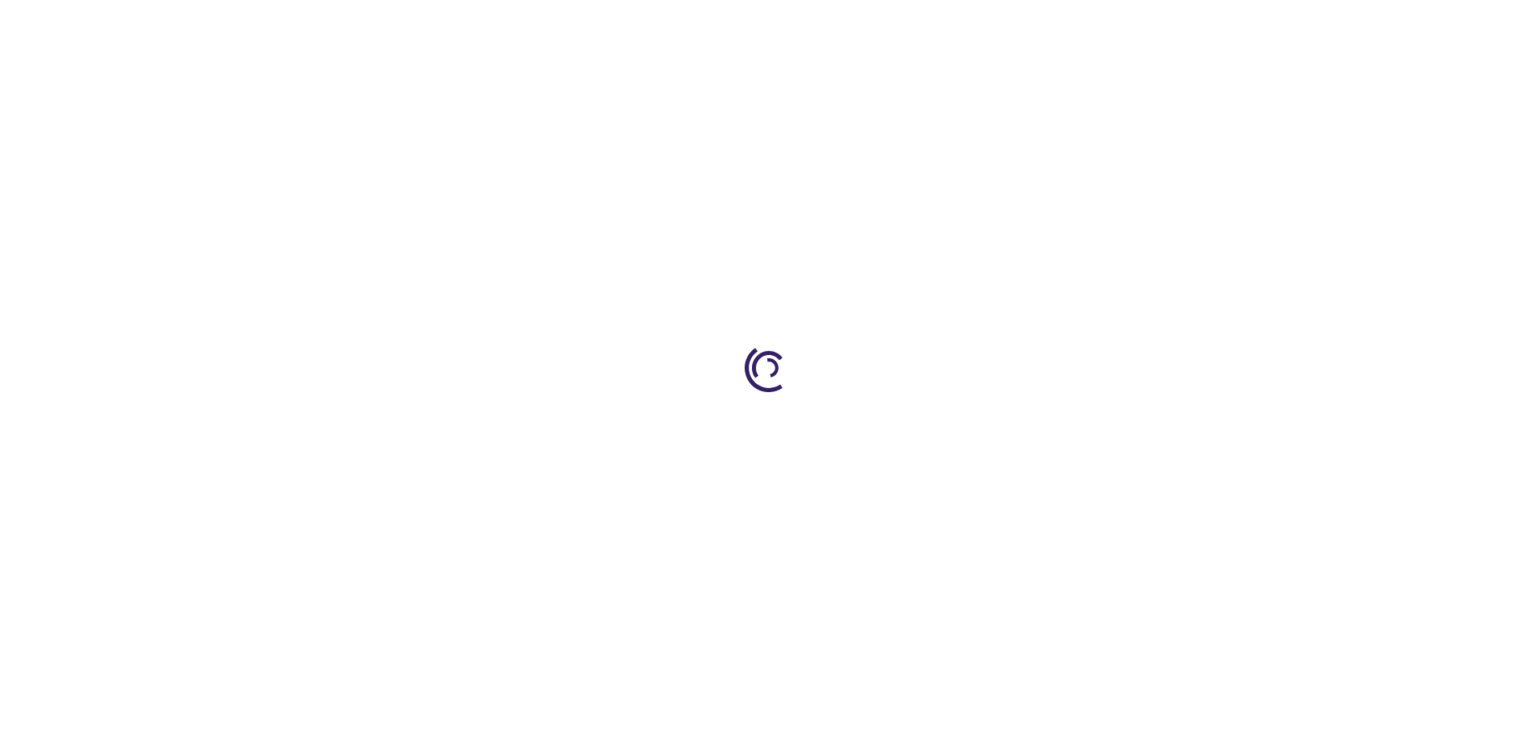
type input "0"
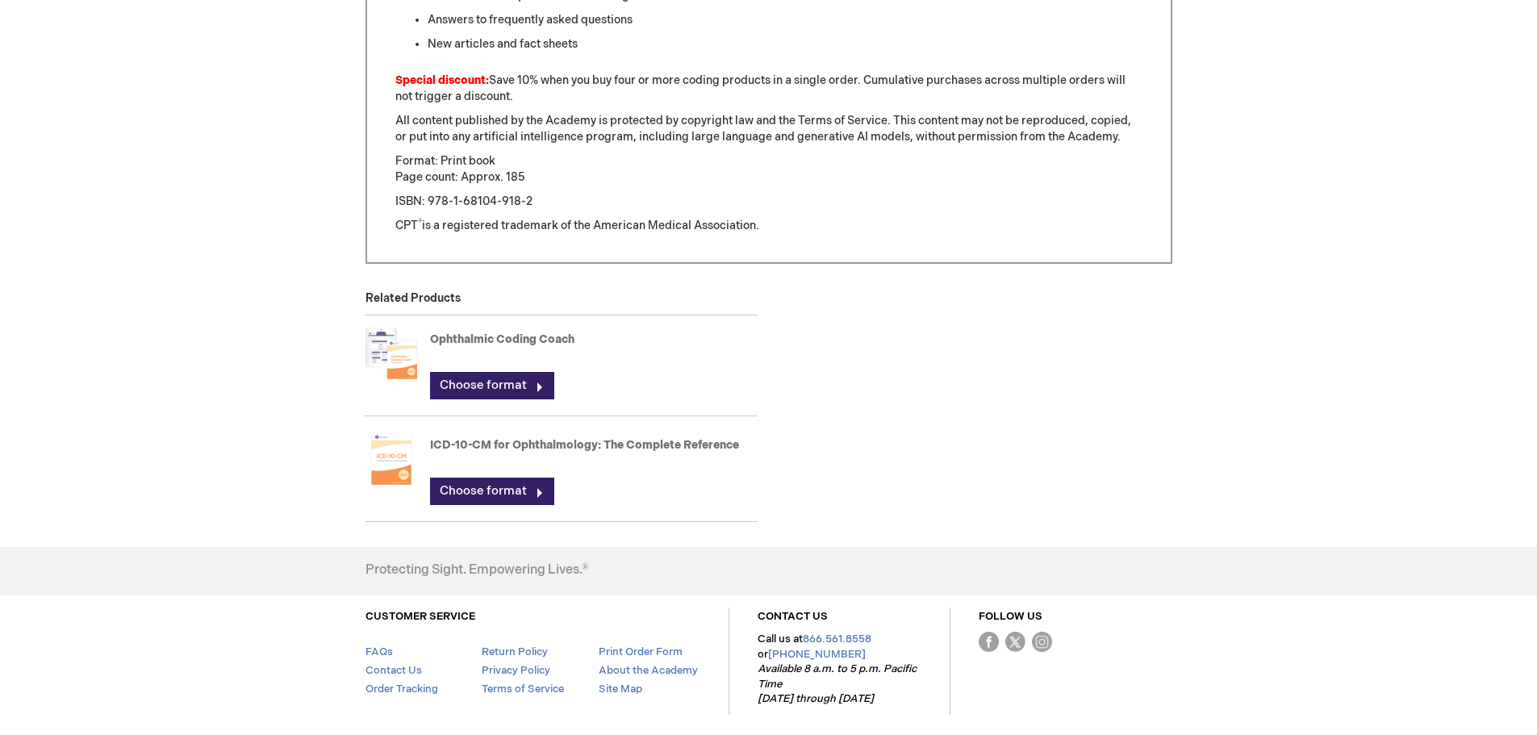
scroll to position [1241, 0]
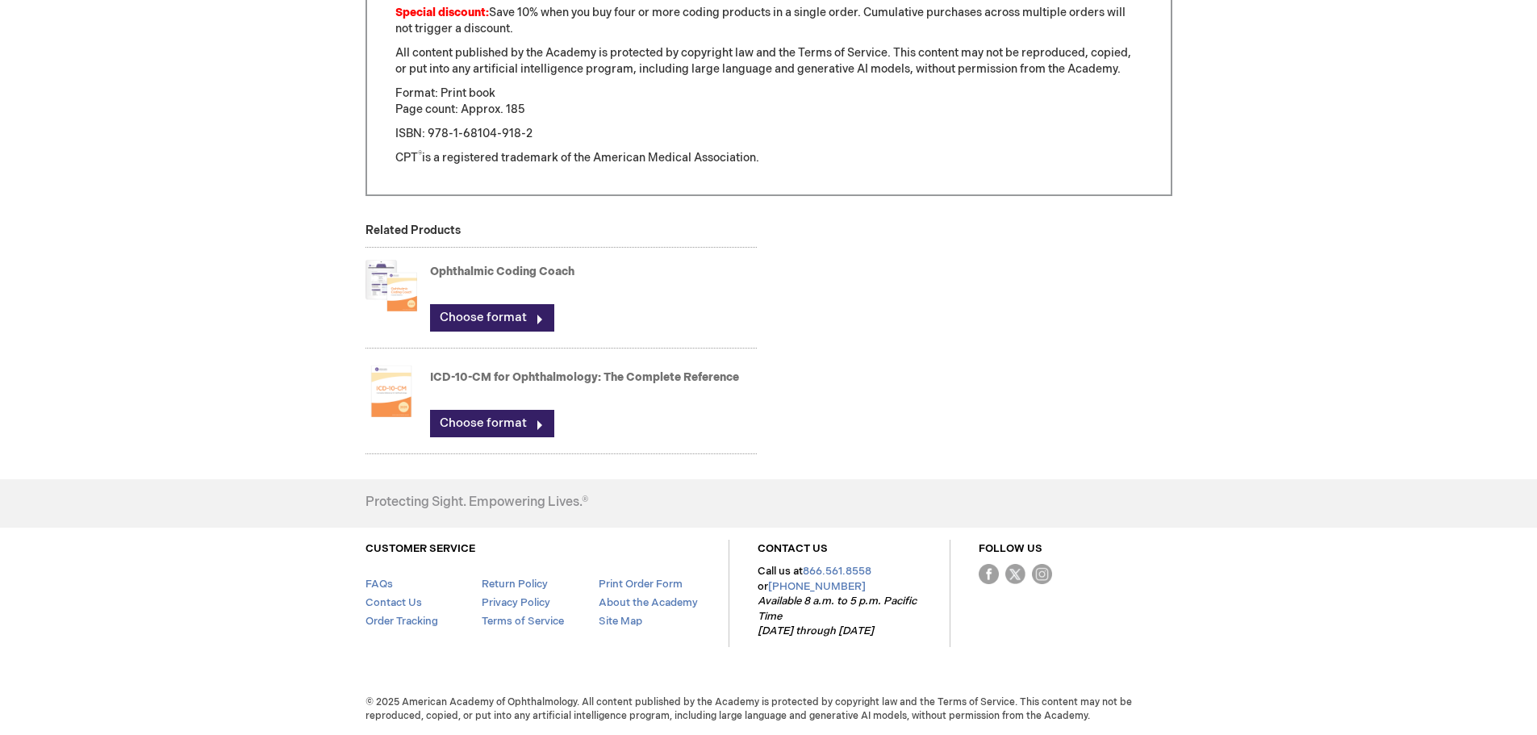
click at [476, 271] on link "Ophthalmic Coding Coach" at bounding box center [502, 272] width 144 height 14
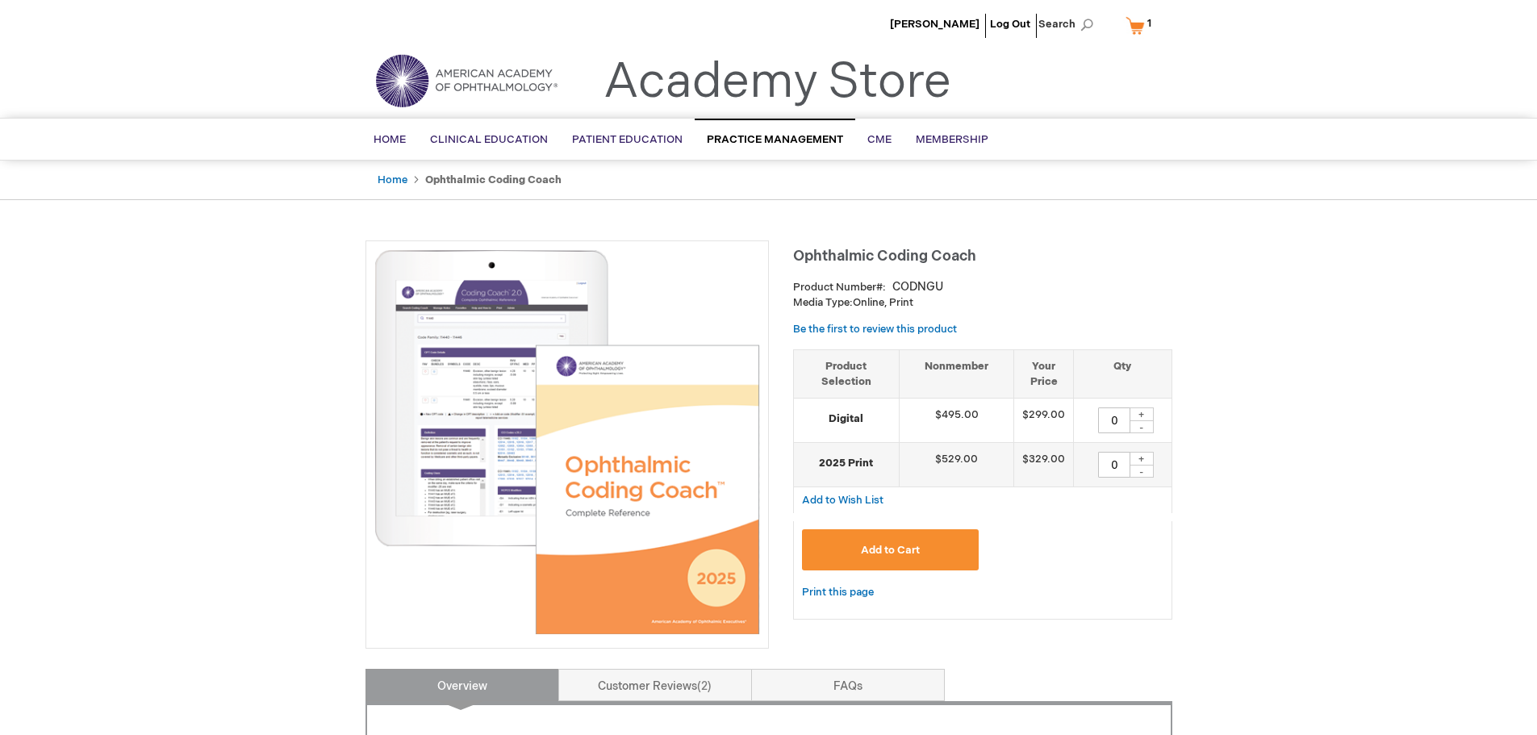
click at [1141, 22] on link "My Cart 1 1 items" at bounding box center [1142, 25] width 40 height 28
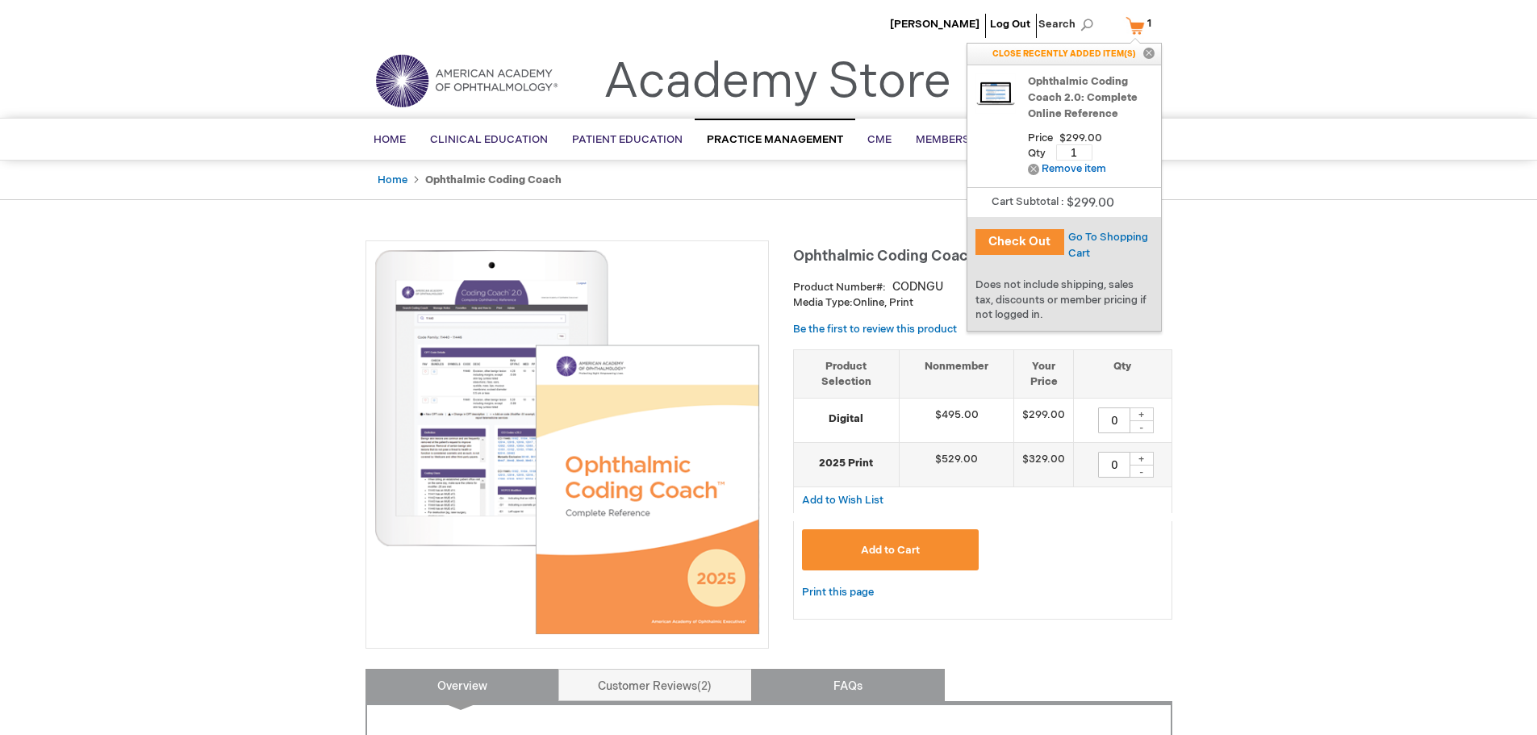
click at [856, 683] on link "FAQs" at bounding box center [848, 685] width 194 height 32
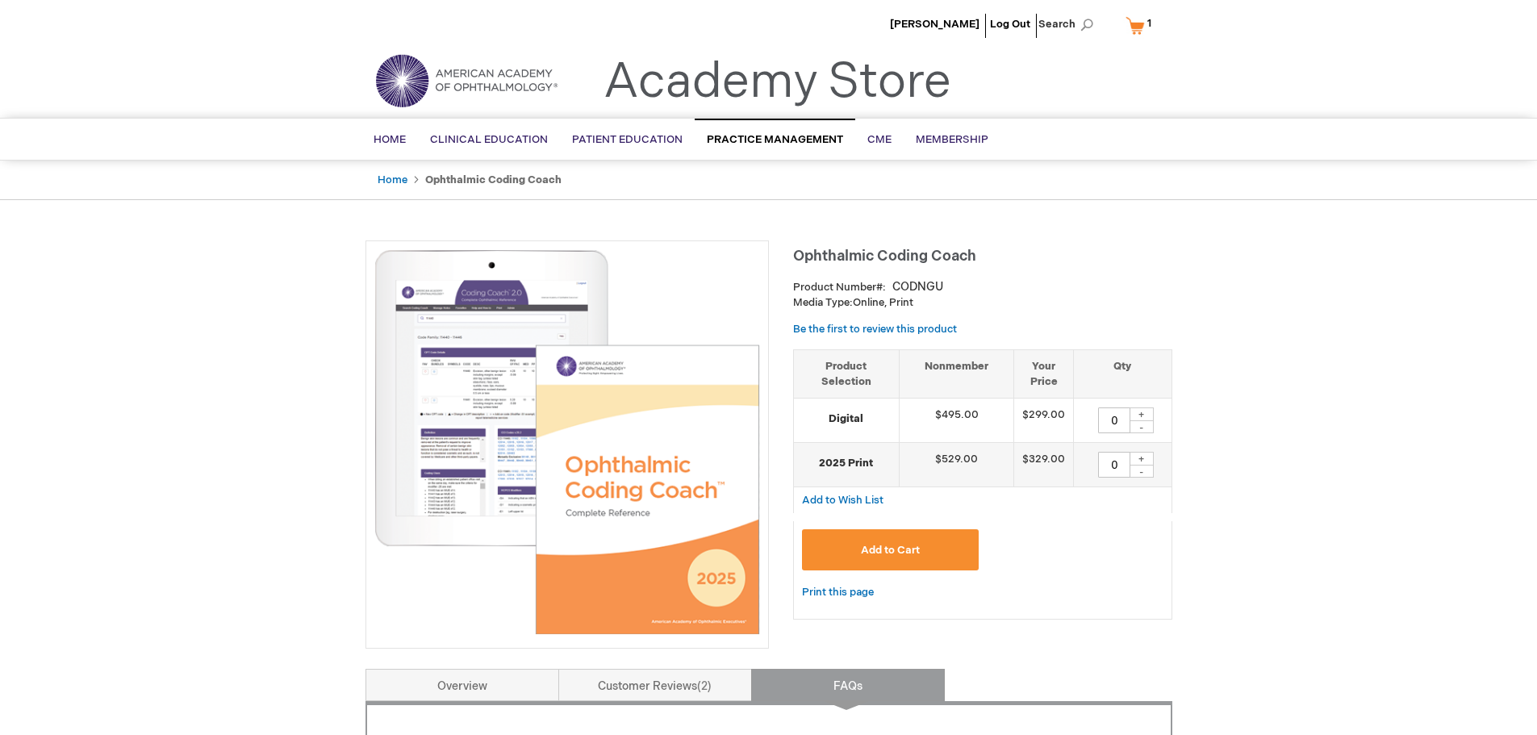
click at [851, 679] on link "FAQs" at bounding box center [848, 685] width 194 height 32
click at [1143, 19] on link "My Cart 1 1 items" at bounding box center [1142, 25] width 40 height 28
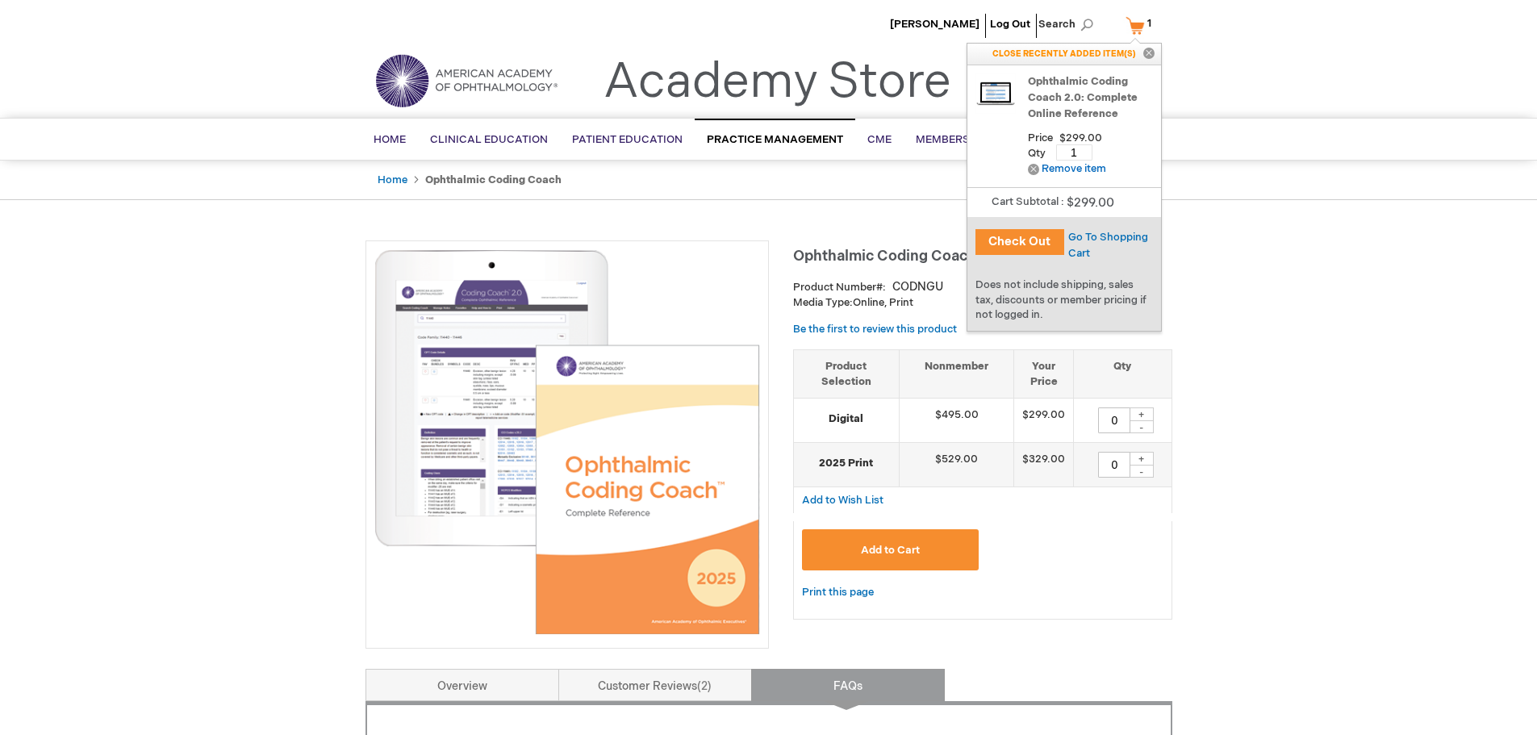
click at [1093, 94] on link "Ophthalmic Coding Coach 2.0: Complete Online Reference" at bounding box center [1090, 97] width 125 height 48
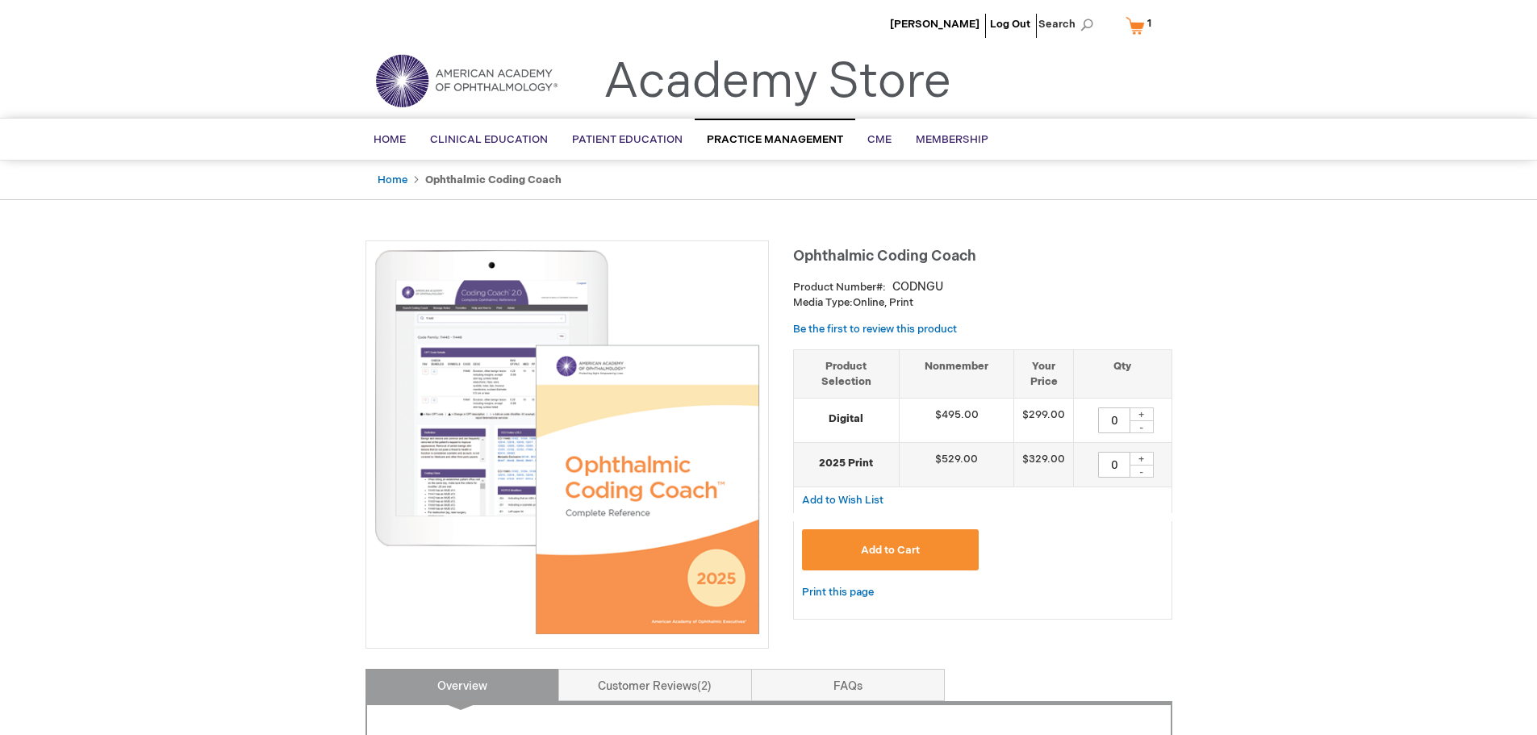
click at [1145, 24] on span "1 1 items" at bounding box center [1149, 23] width 9 height 19
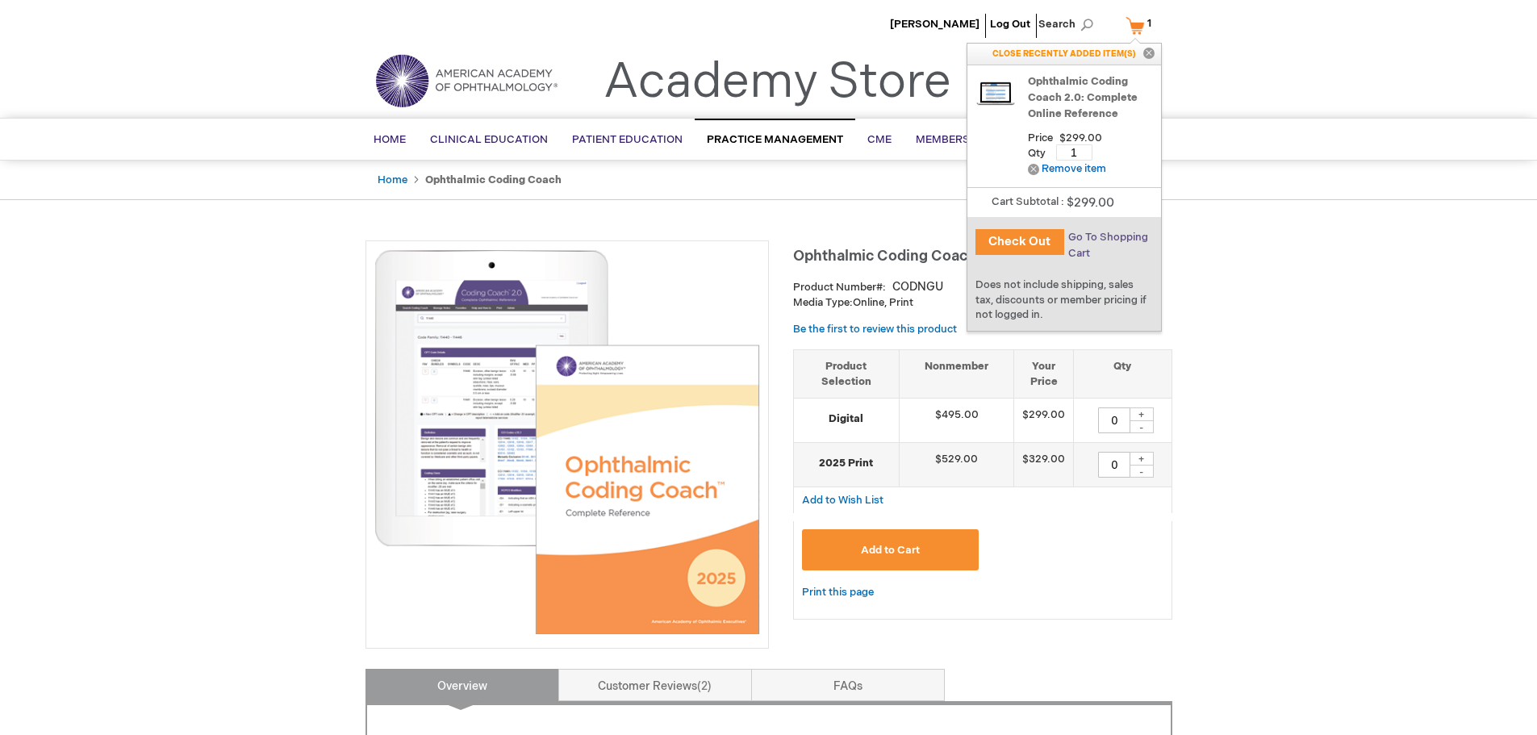
click at [1104, 235] on span "Go To Shopping Cart" at bounding box center [1108, 245] width 80 height 29
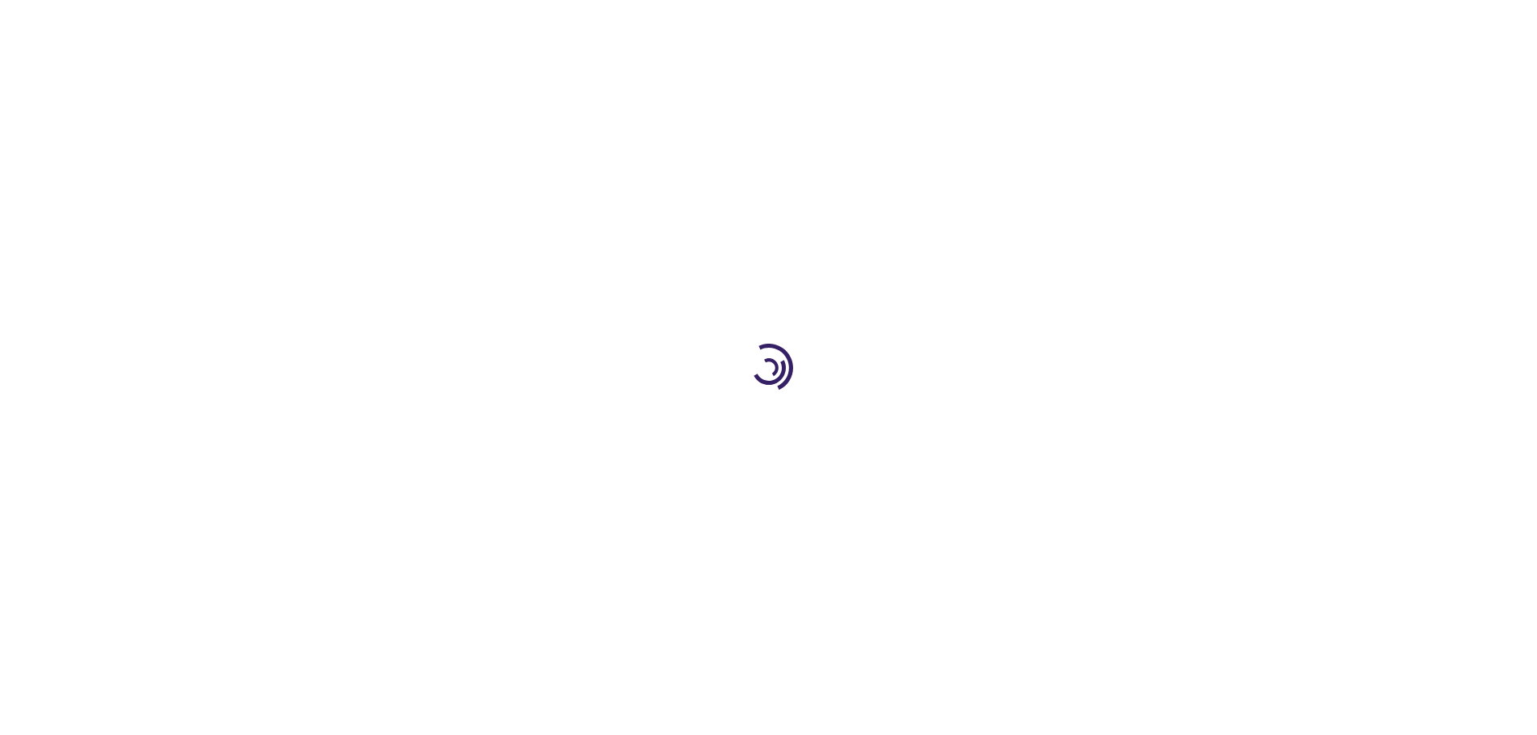
select select "US"
select select "19"
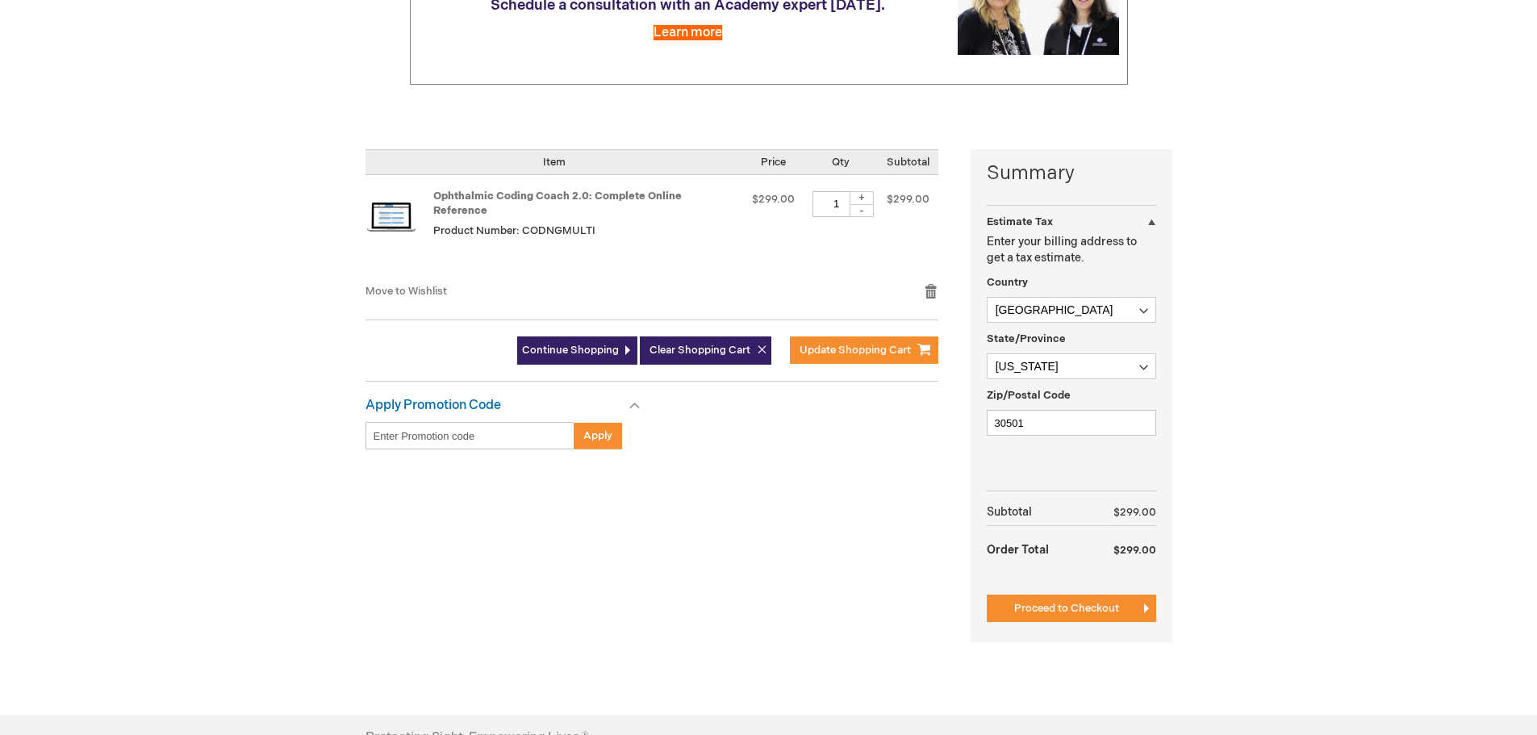
scroll to position [323, 0]
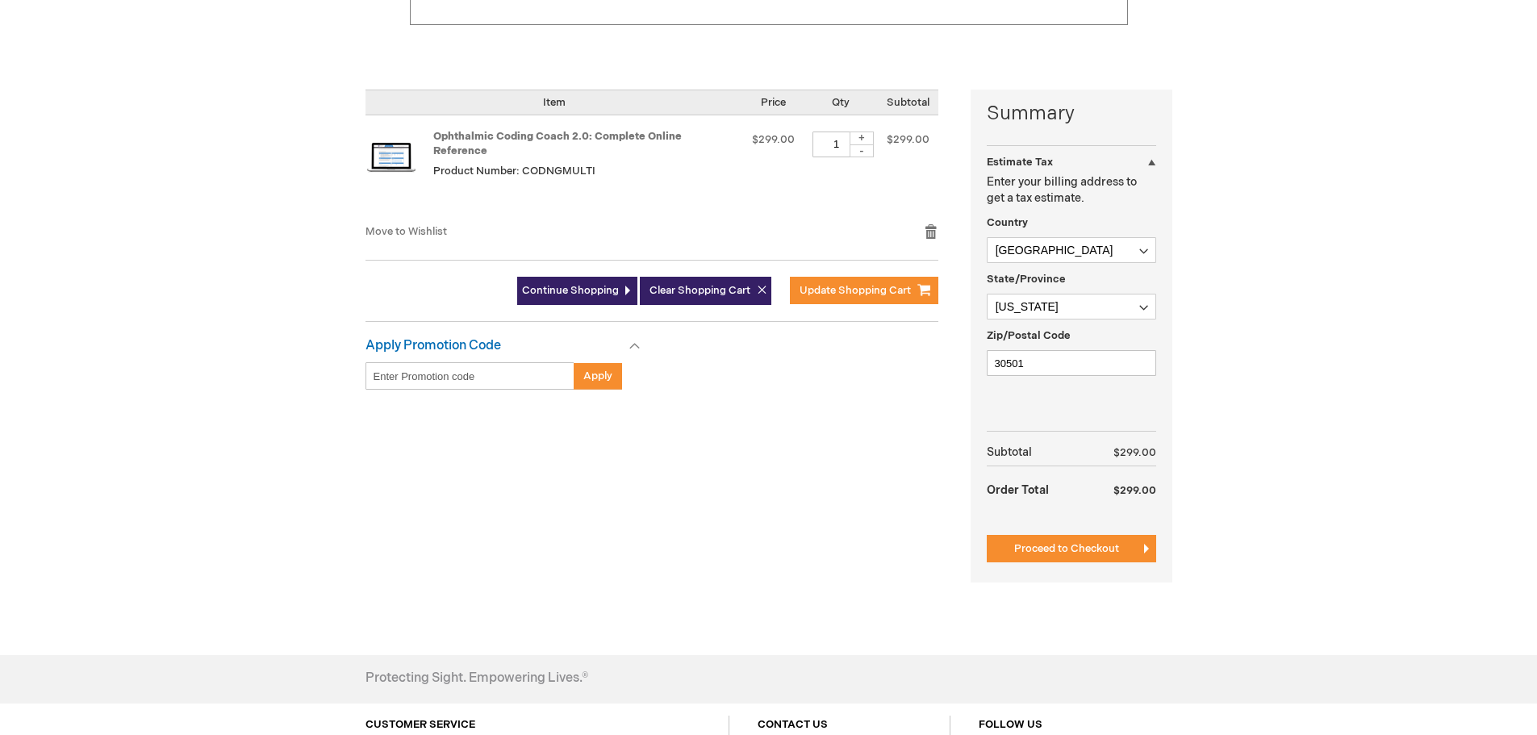
click at [1049, 545] on span "Proceed to Checkout" at bounding box center [1066, 548] width 105 height 13
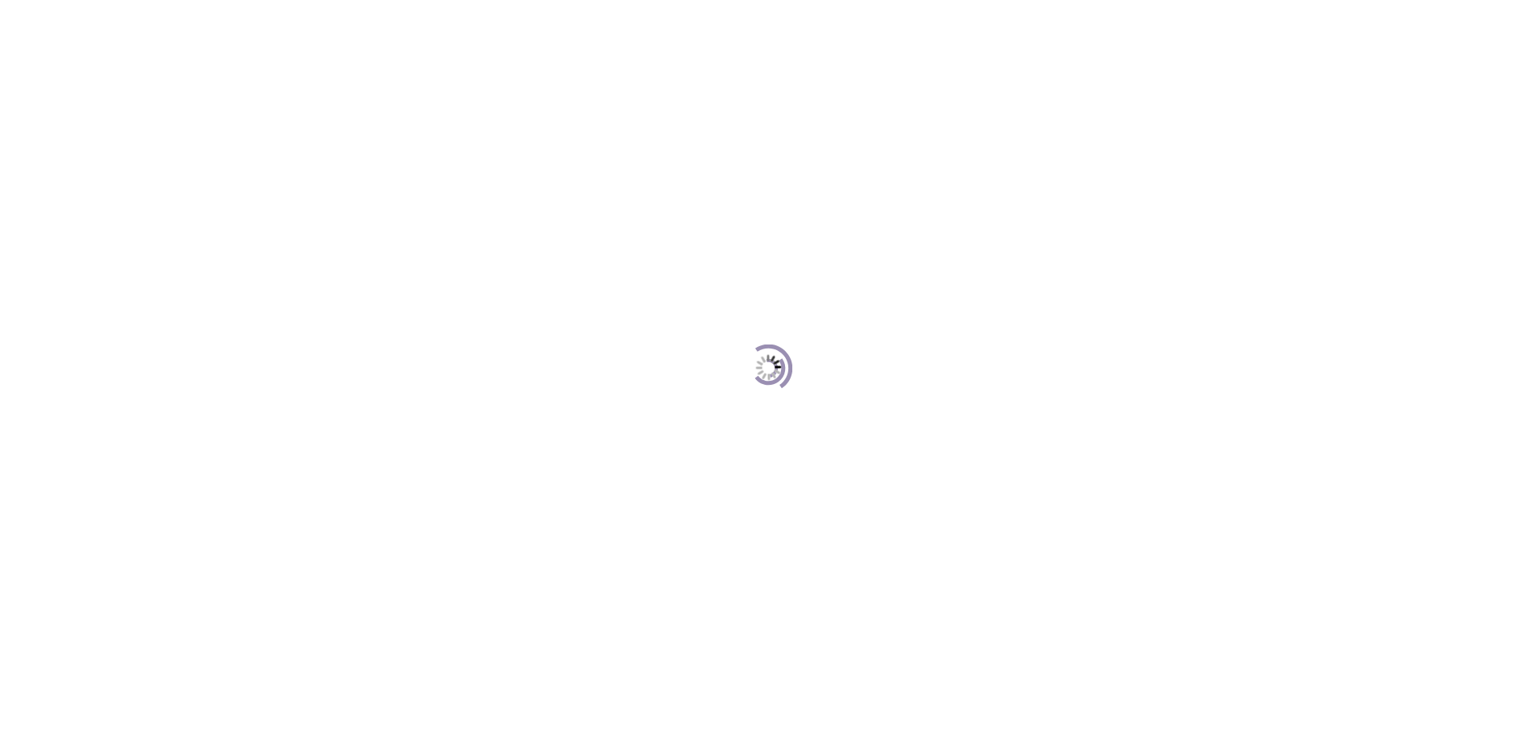
scroll to position [221, 0]
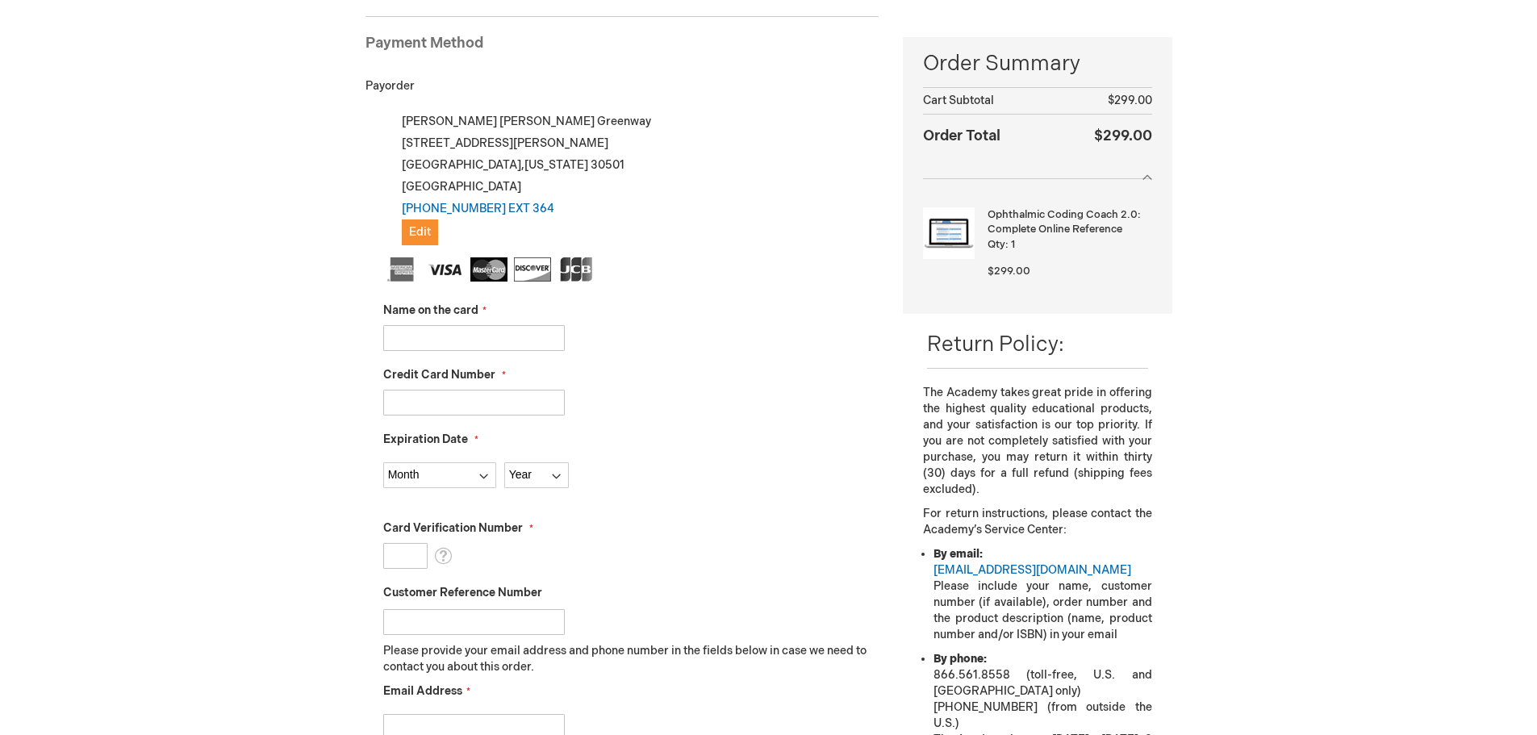
click at [489, 341] on input "Name on the card" at bounding box center [474, 338] width 182 height 26
type input "Brett Mercer"
click at [471, 403] on input "Credit Card Number" at bounding box center [474, 403] width 182 height 26
type input "5528697898549410"
click at [431, 483] on select "Month 01 - January 02 - February 03 - March 04 - April 05 - May 06 - June 07 - …" at bounding box center [439, 475] width 113 height 26
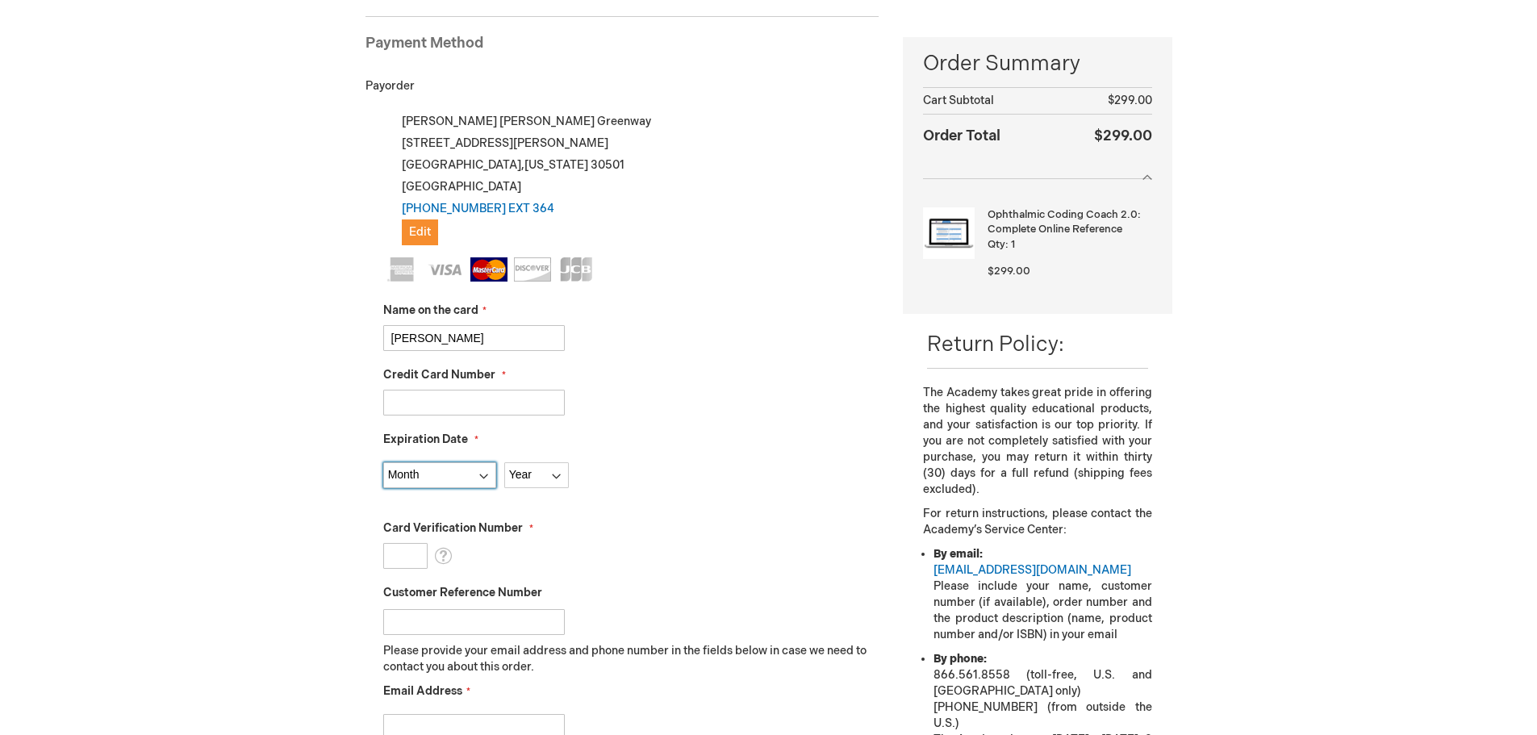
select select "9"
click at [383, 462] on select "Month 01 - January 02 - February 03 - March 04 - April 05 - May 06 - June 07 - …" at bounding box center [439, 475] width 113 height 26
click at [562, 477] on select "Year 2025 2026 2027 2028 2029 2030 2031 2032 2033 2034 2035" at bounding box center [536, 475] width 65 height 26
select select "2029"
click at [504, 462] on select "Year 2025 2026 2027 2028 2029 2030 2031 2032 2033 2034 2035" at bounding box center [536, 475] width 65 height 26
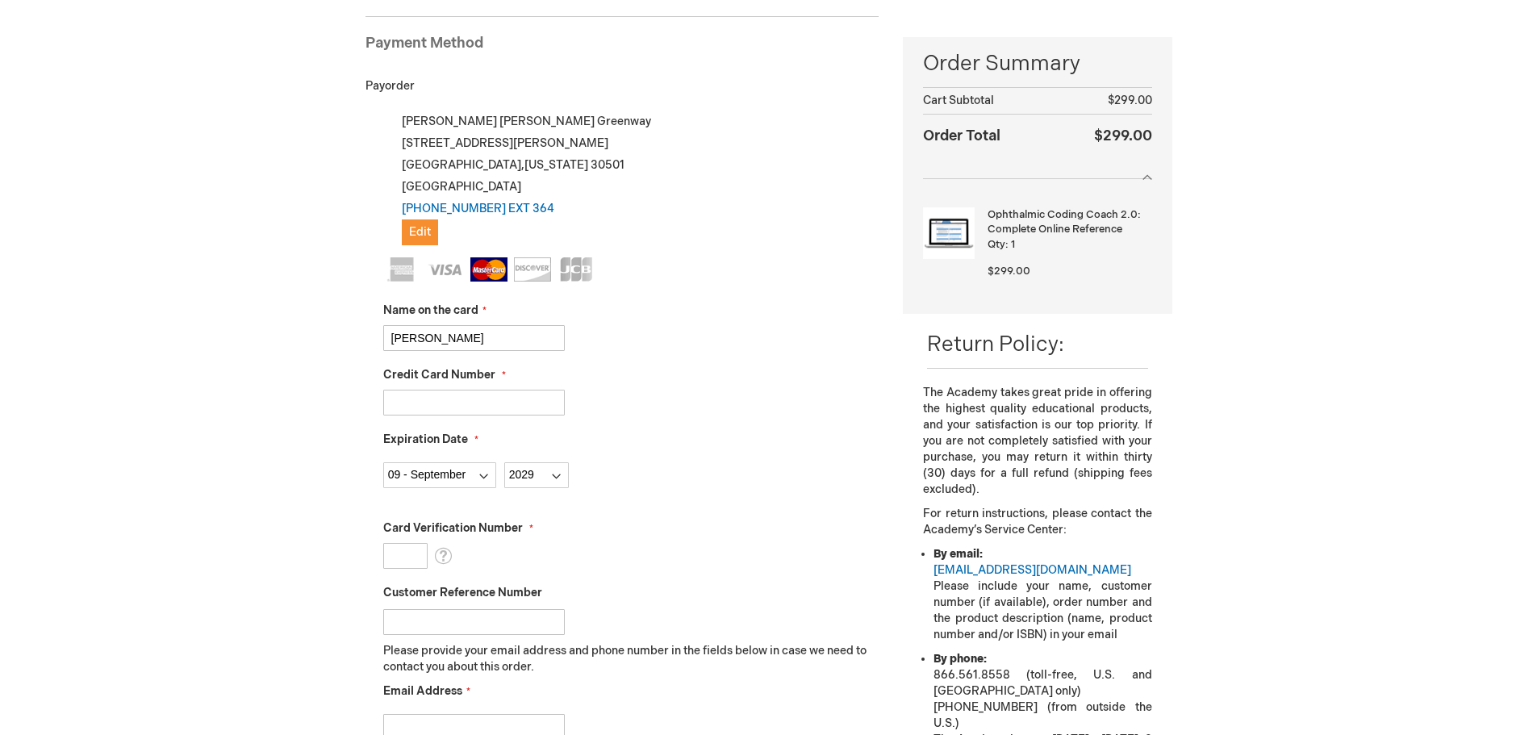
click at [403, 554] on input "Card Verification Number" at bounding box center [405, 556] width 44 height 26
type input "146"
click at [421, 632] on input "Customer Reference Number" at bounding box center [474, 622] width 182 height 26
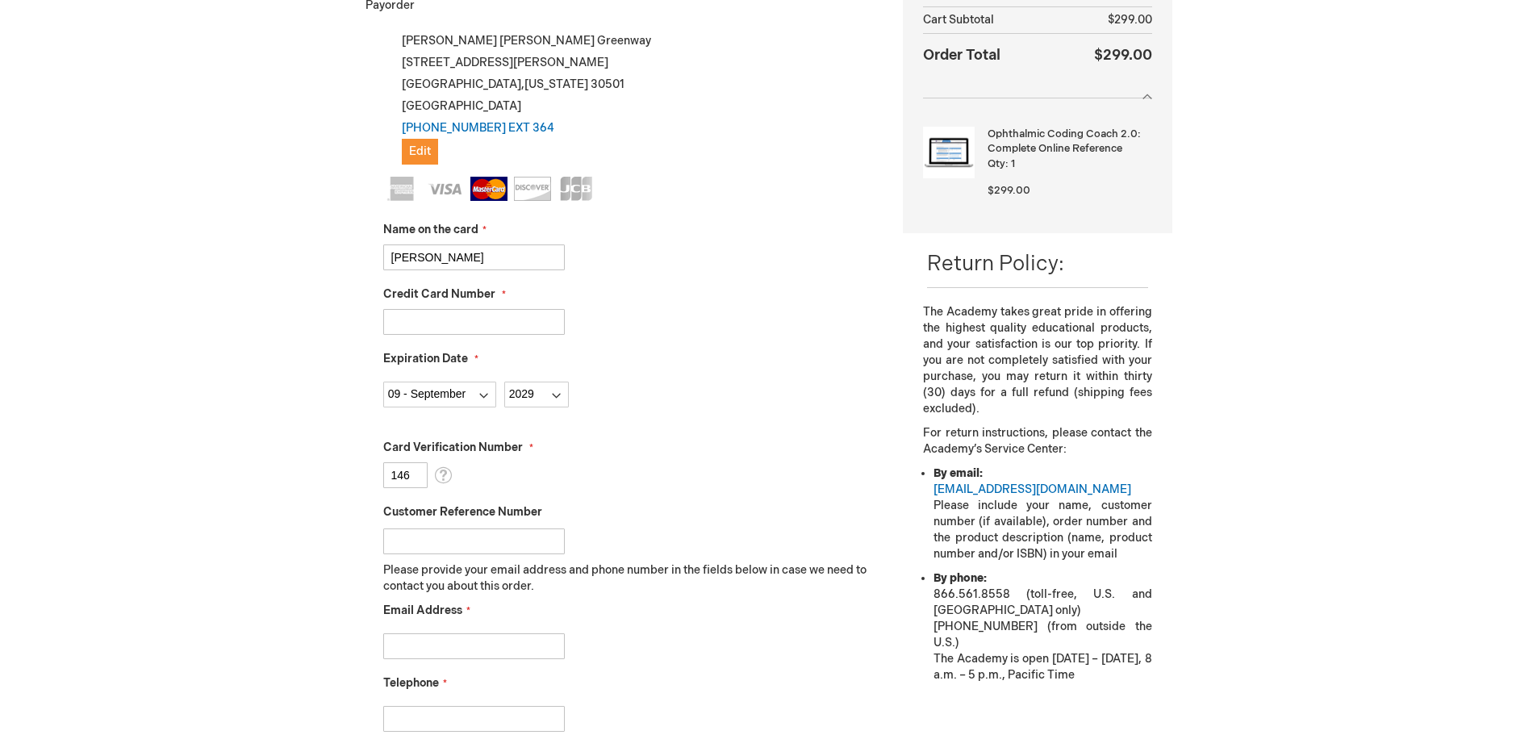
click at [440, 644] on input "Email Address" at bounding box center [474, 646] width 182 height 26
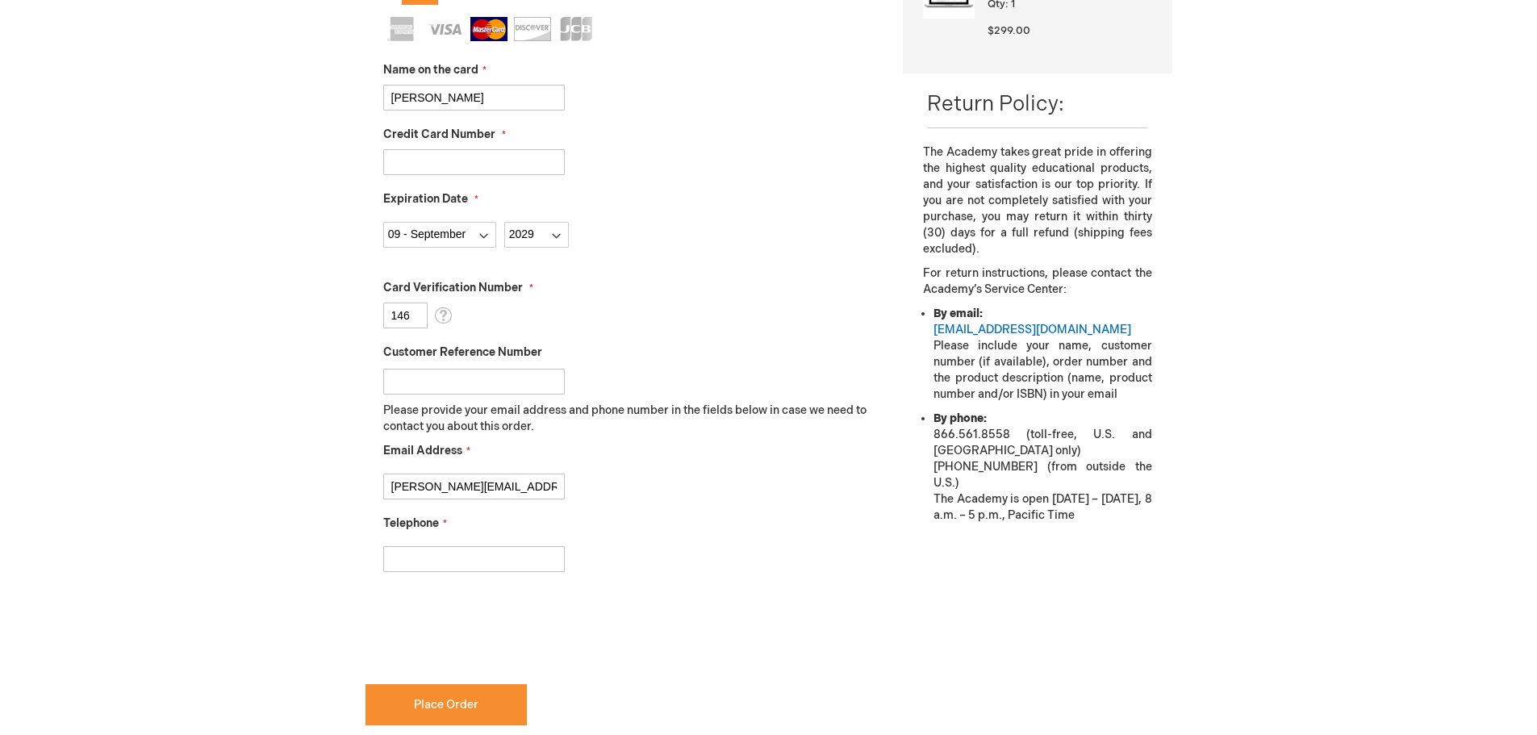
scroll to position [463, 0]
type input "melissa.greenway@aec2020.net"
click at [426, 551] on input "Telephone" at bounding box center [474, 558] width 182 height 26
type input "770-532-0292 Ext 364"
checkbox input "true"
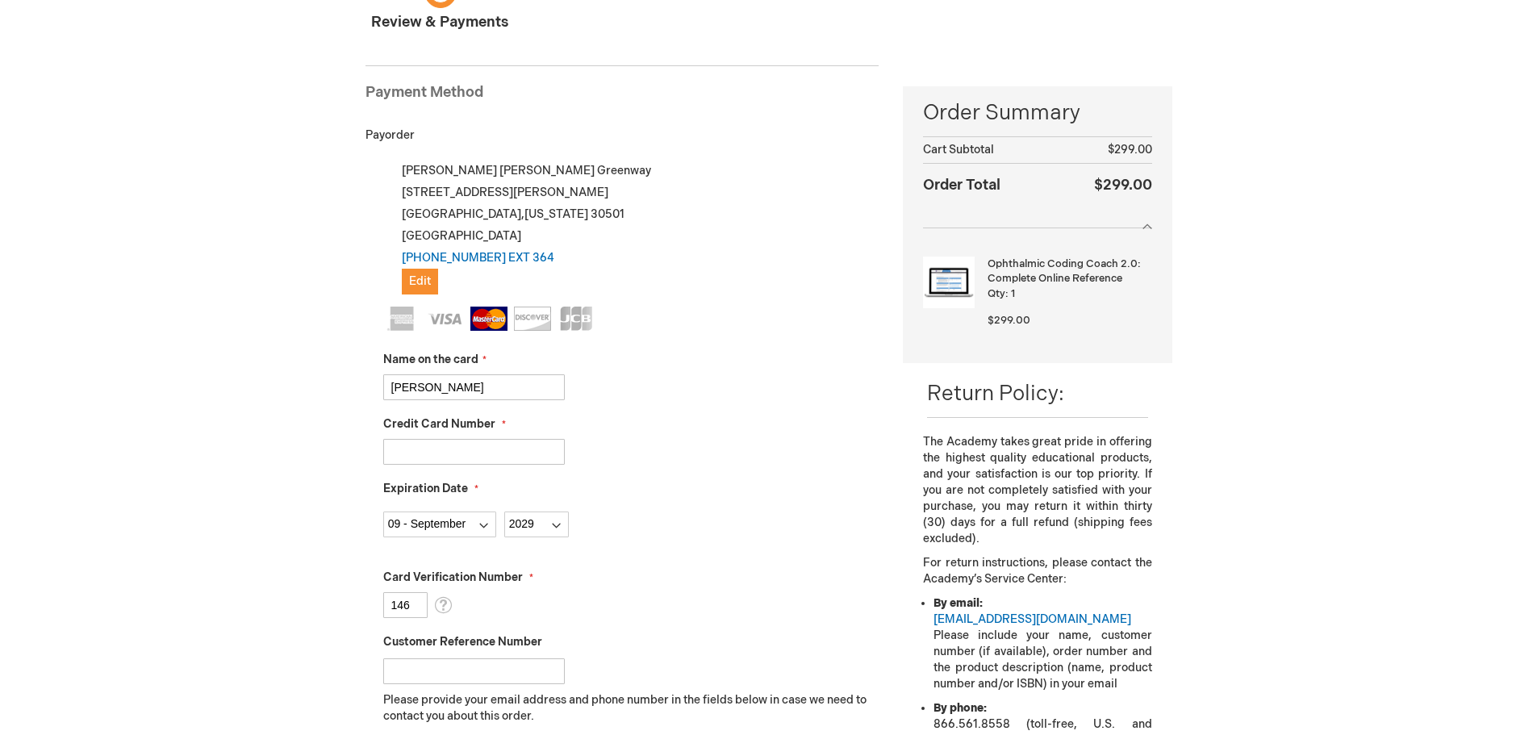
scroll to position [484, 0]
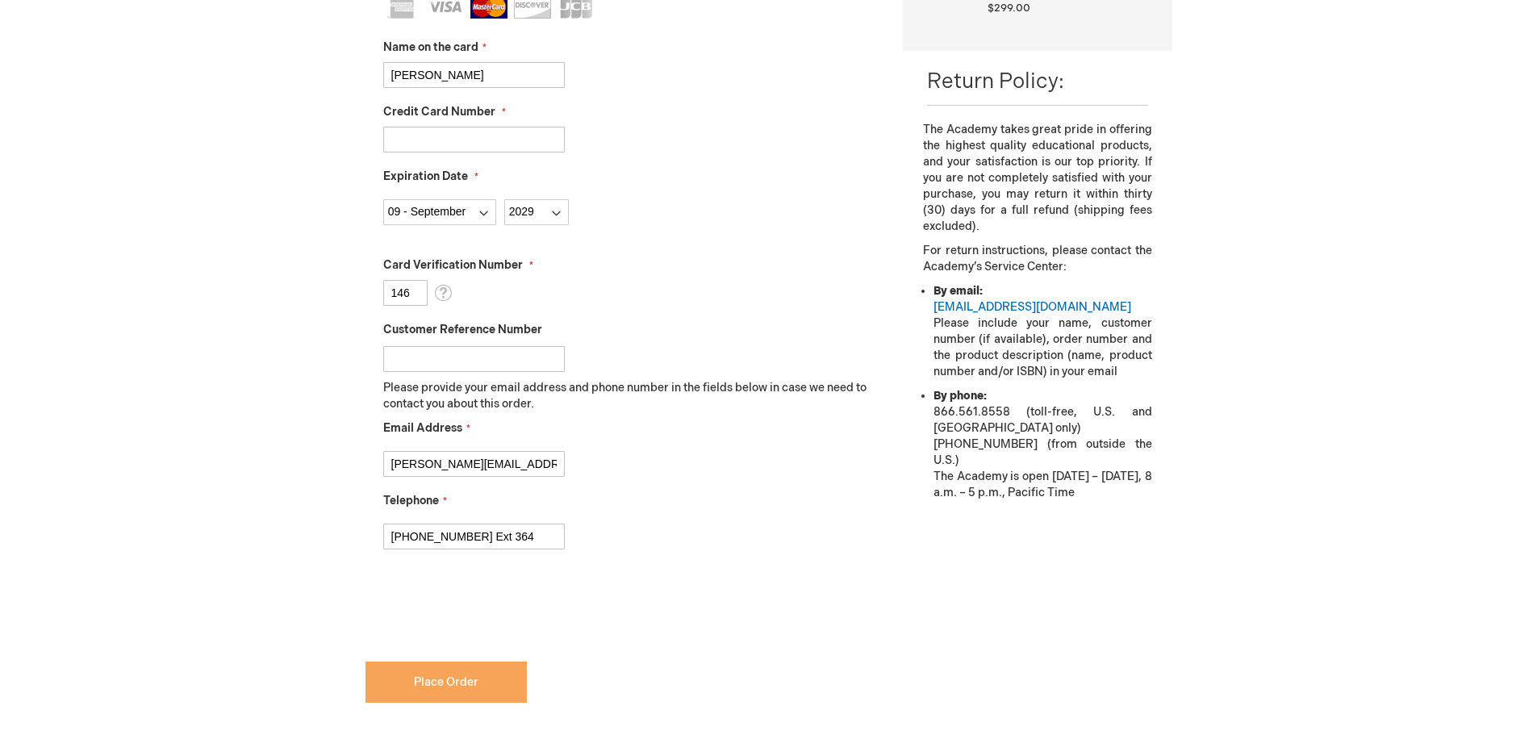
click at [481, 682] on button "Place Order" at bounding box center [446, 682] width 161 height 41
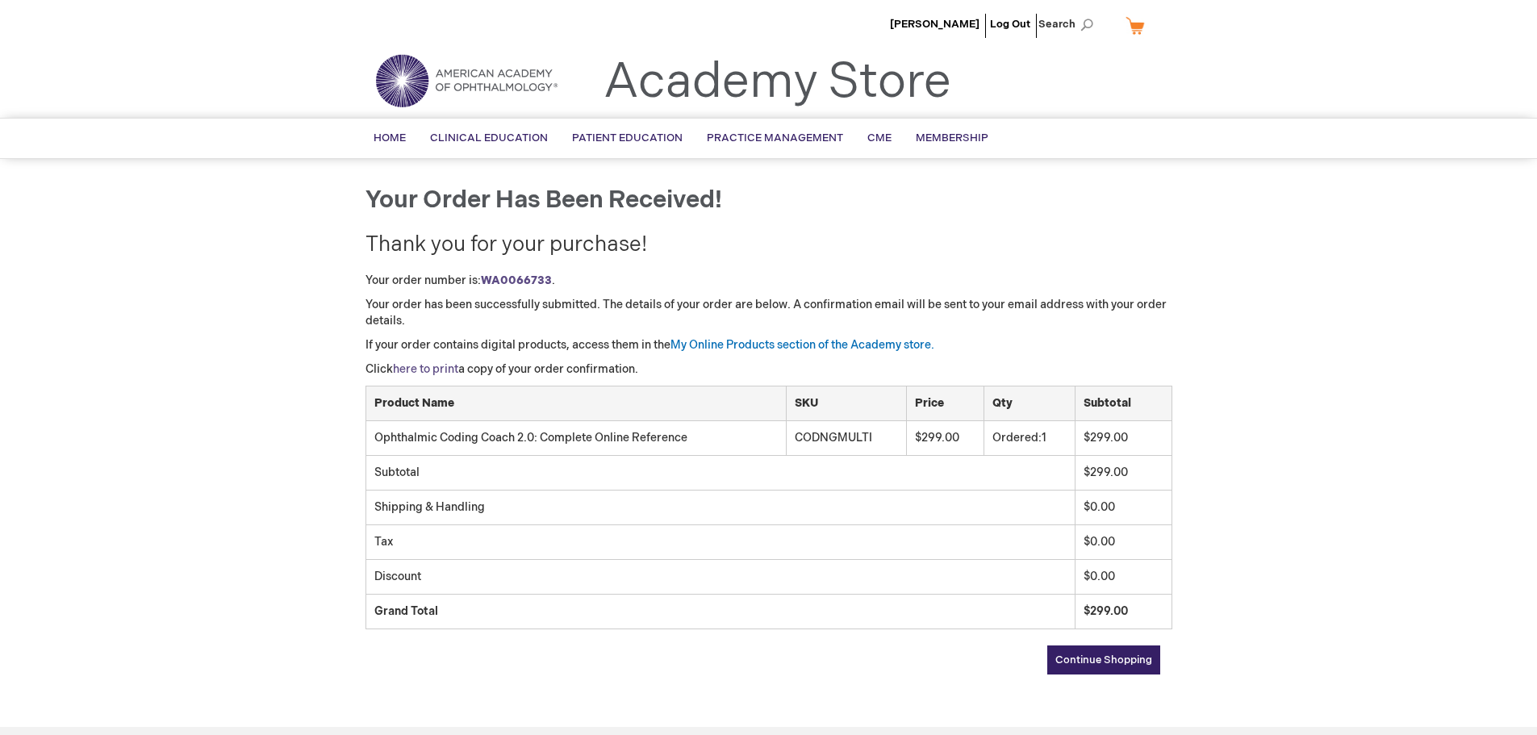
click at [416, 366] on link "here to print" at bounding box center [425, 369] width 65 height 14
click at [396, 140] on span "Home" at bounding box center [390, 138] width 32 height 13
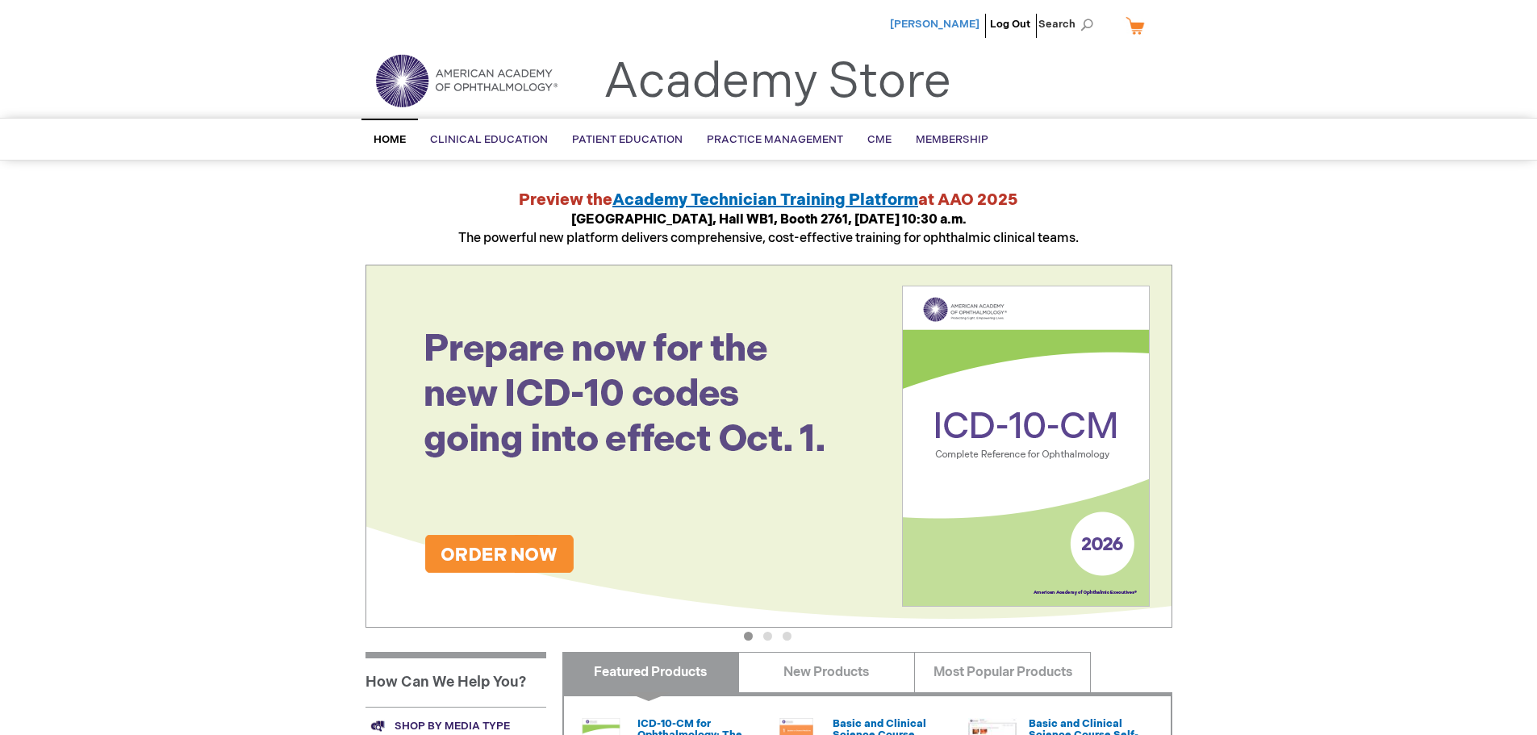
click at [934, 28] on span "[PERSON_NAME]" at bounding box center [935, 24] width 90 height 13
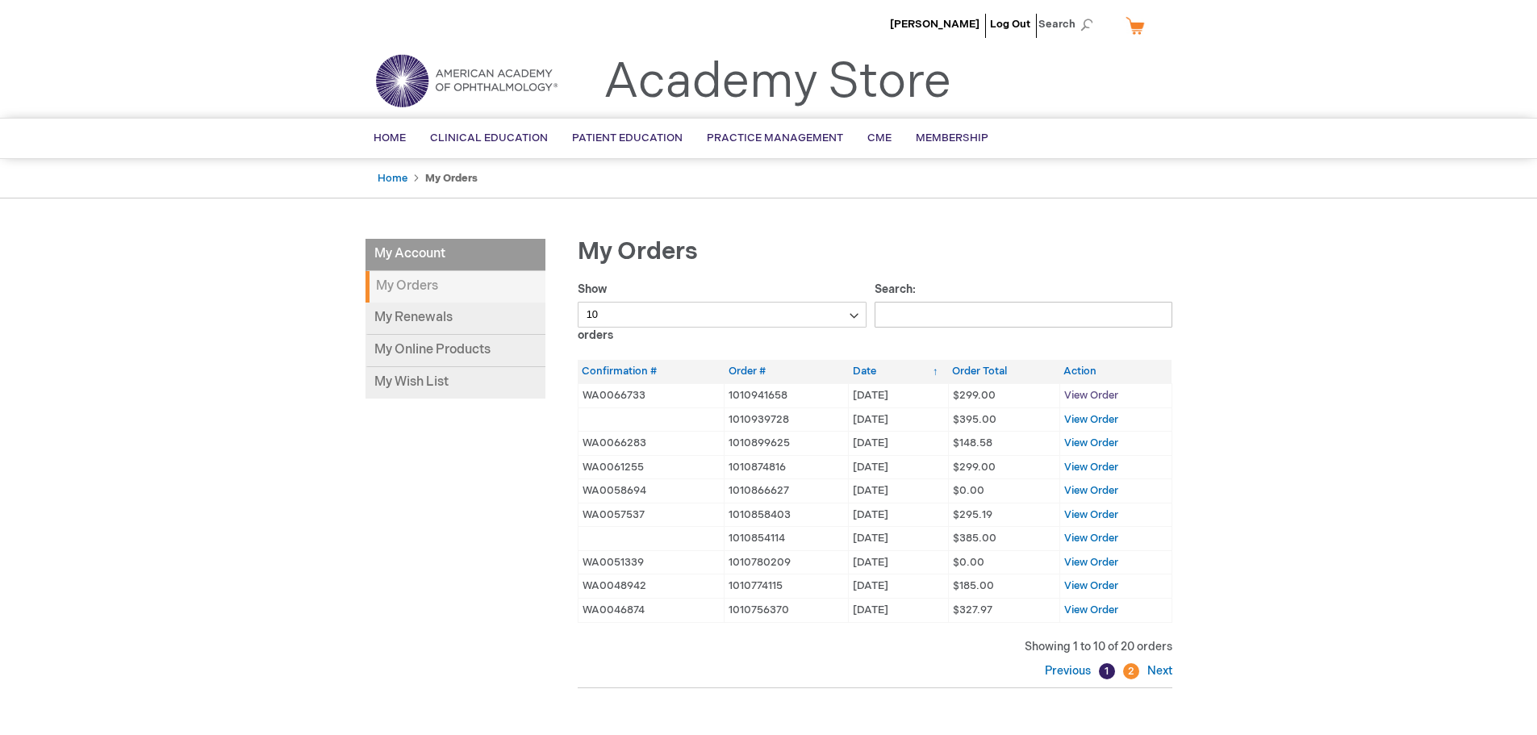
click at [1101, 393] on span "View Order" at bounding box center [1091, 395] width 54 height 13
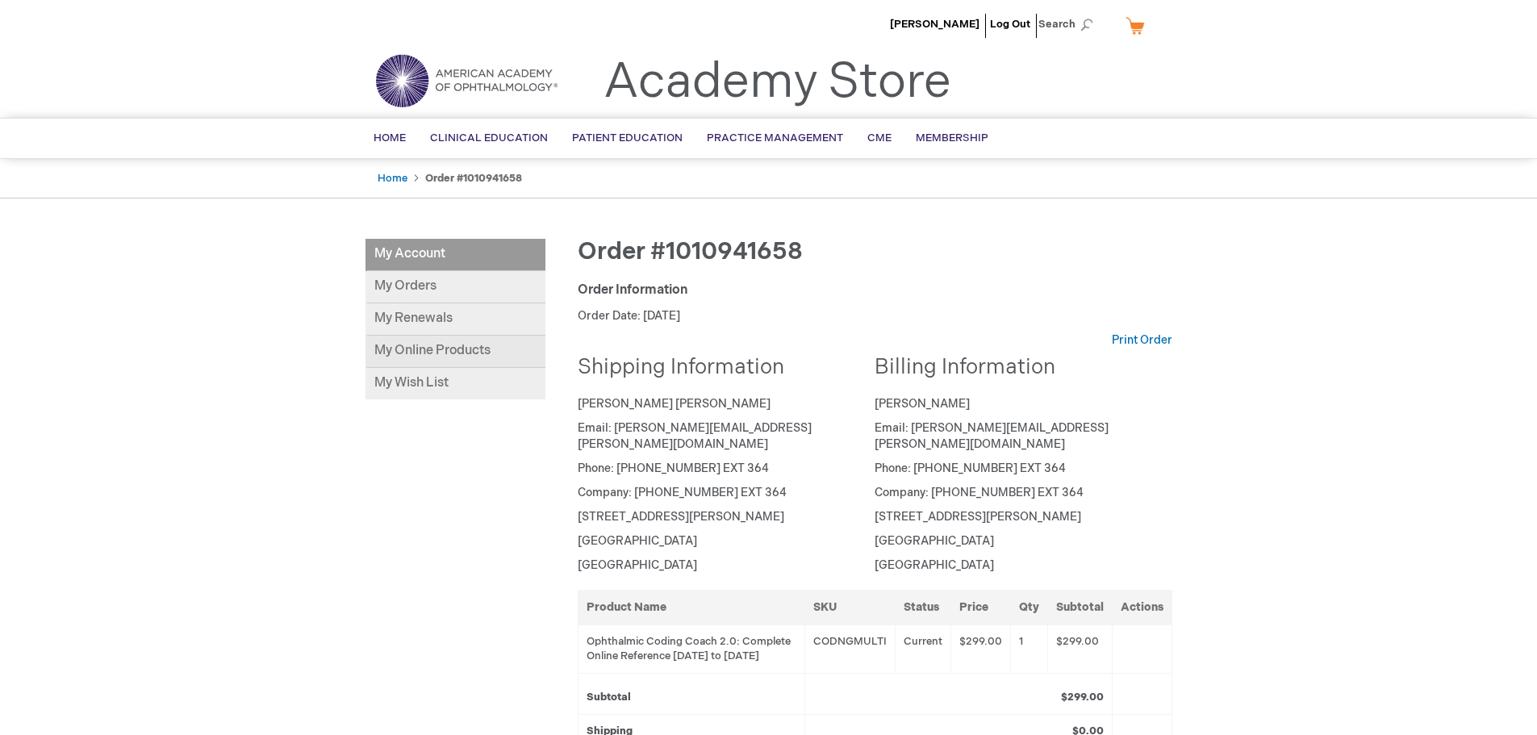
click at [483, 345] on link "My Online Products" at bounding box center [456, 352] width 180 height 32
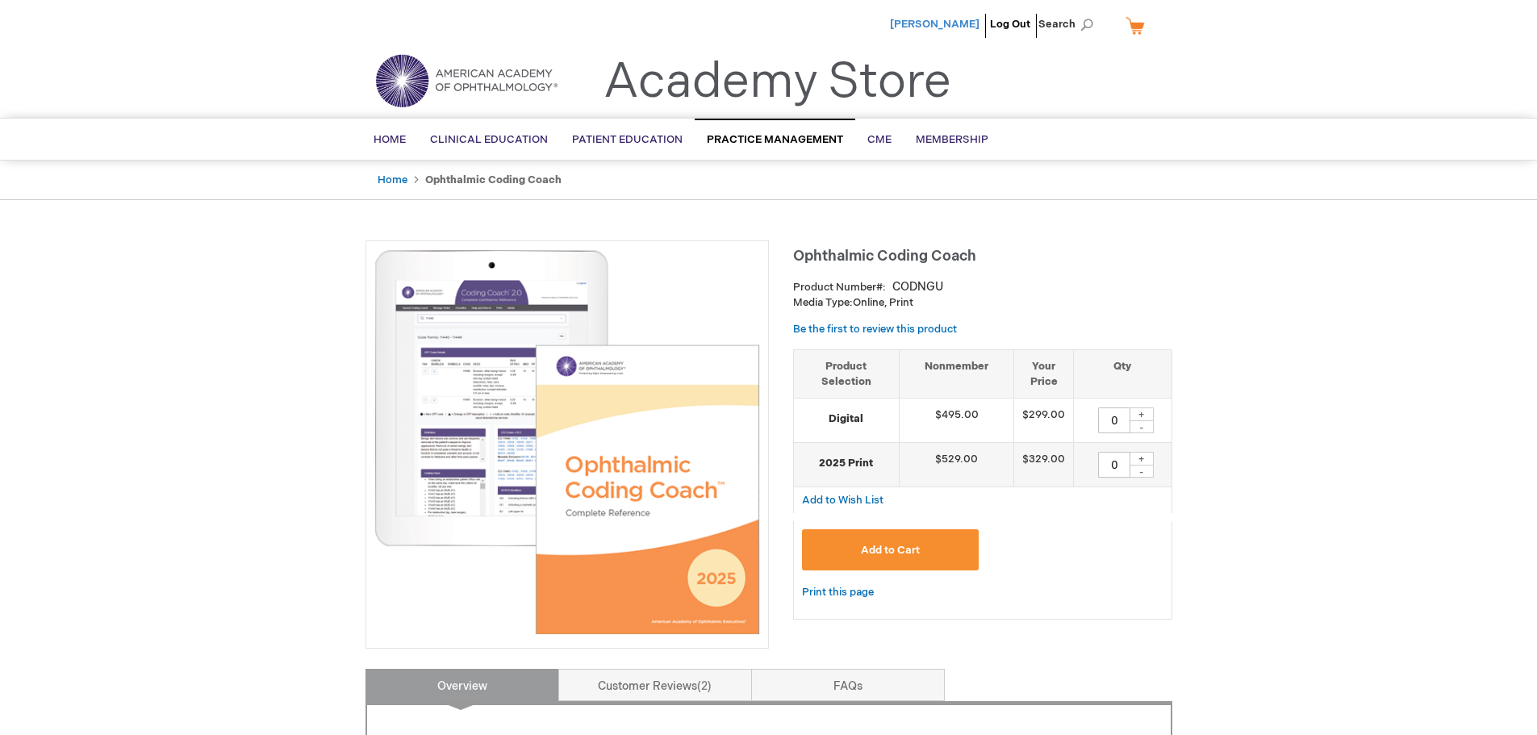
click at [937, 23] on span "[PERSON_NAME]" at bounding box center [935, 24] width 90 height 13
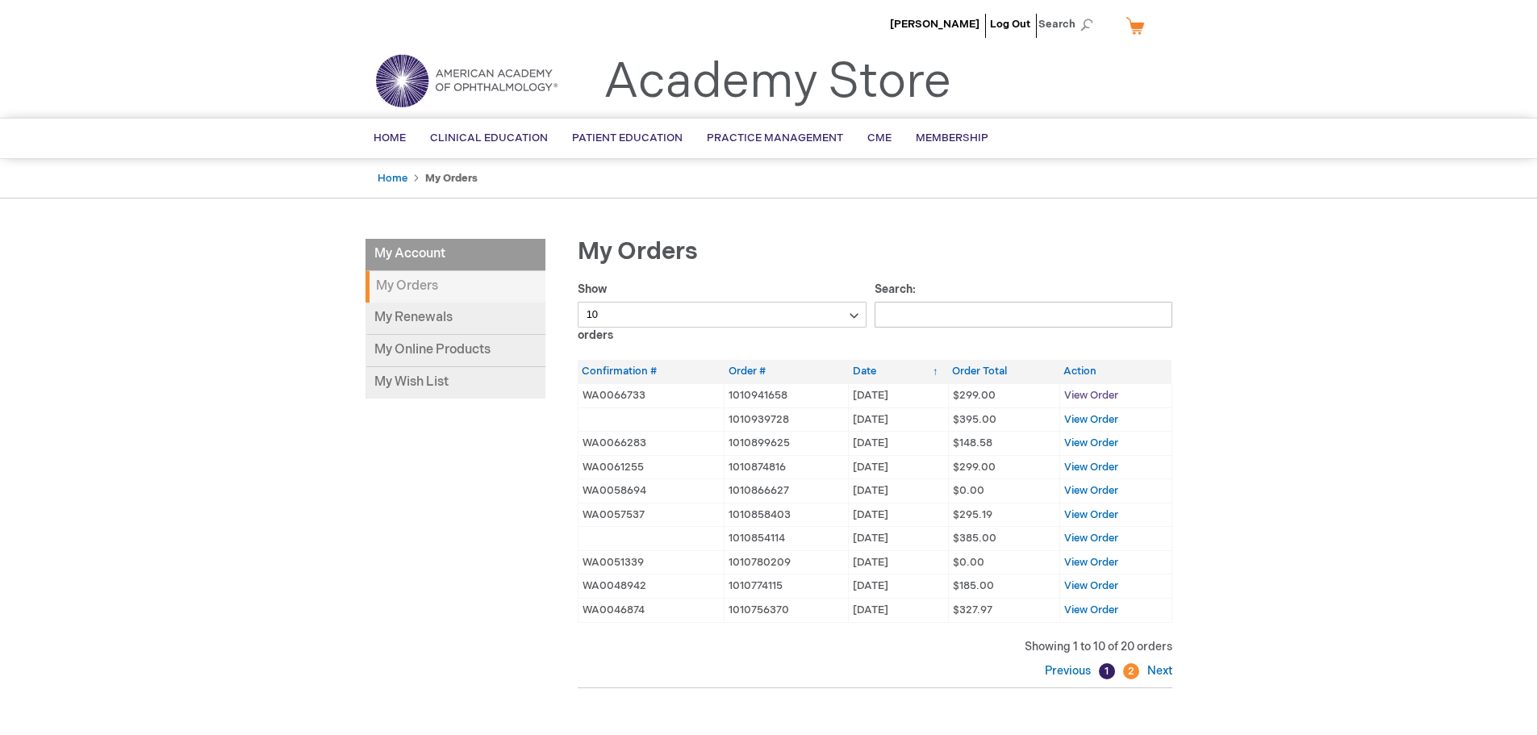
click at [1094, 396] on span "View Order" at bounding box center [1091, 395] width 54 height 13
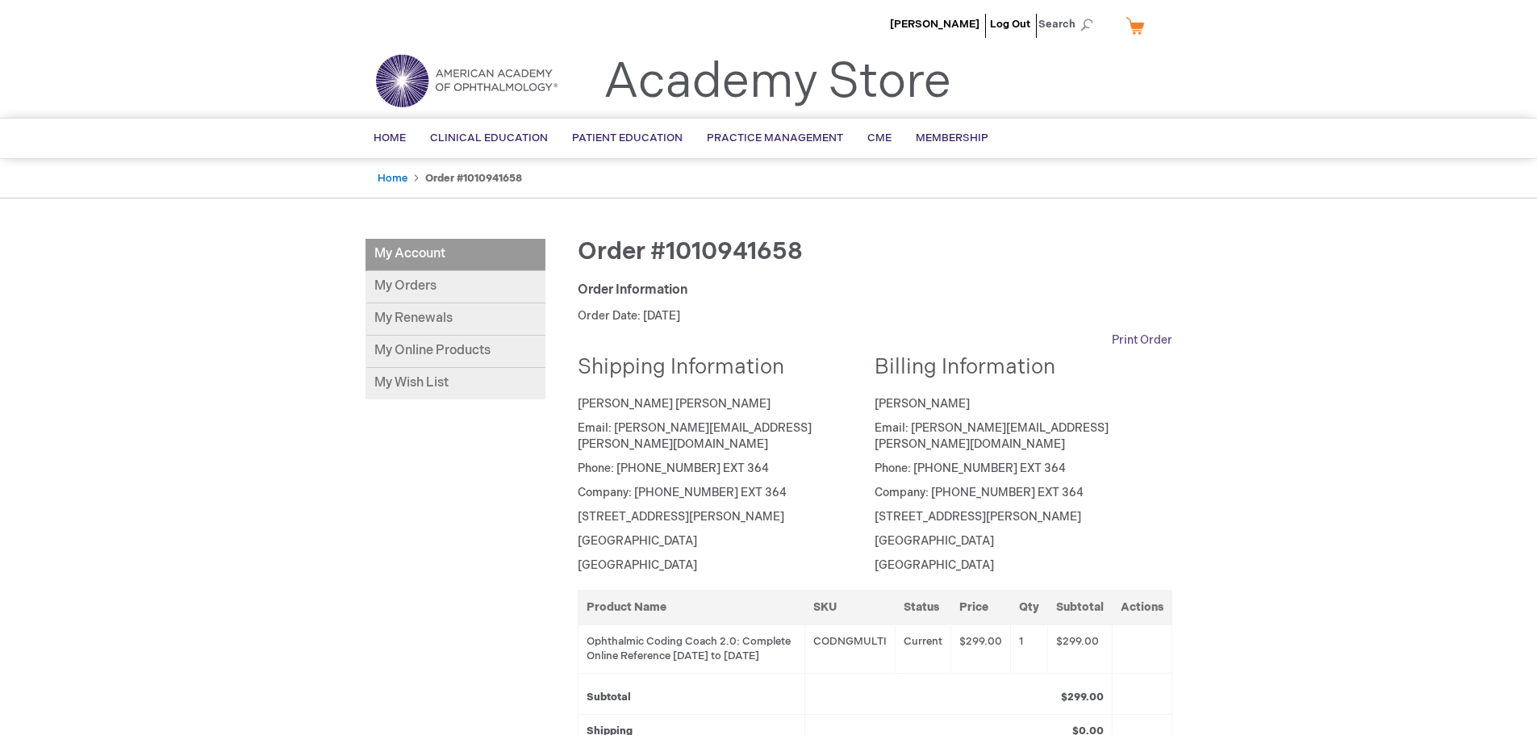
click at [1143, 340] on link "Print Order" at bounding box center [1142, 340] width 61 height 16
click at [501, 349] on link "My Online Products" at bounding box center [456, 352] width 180 height 32
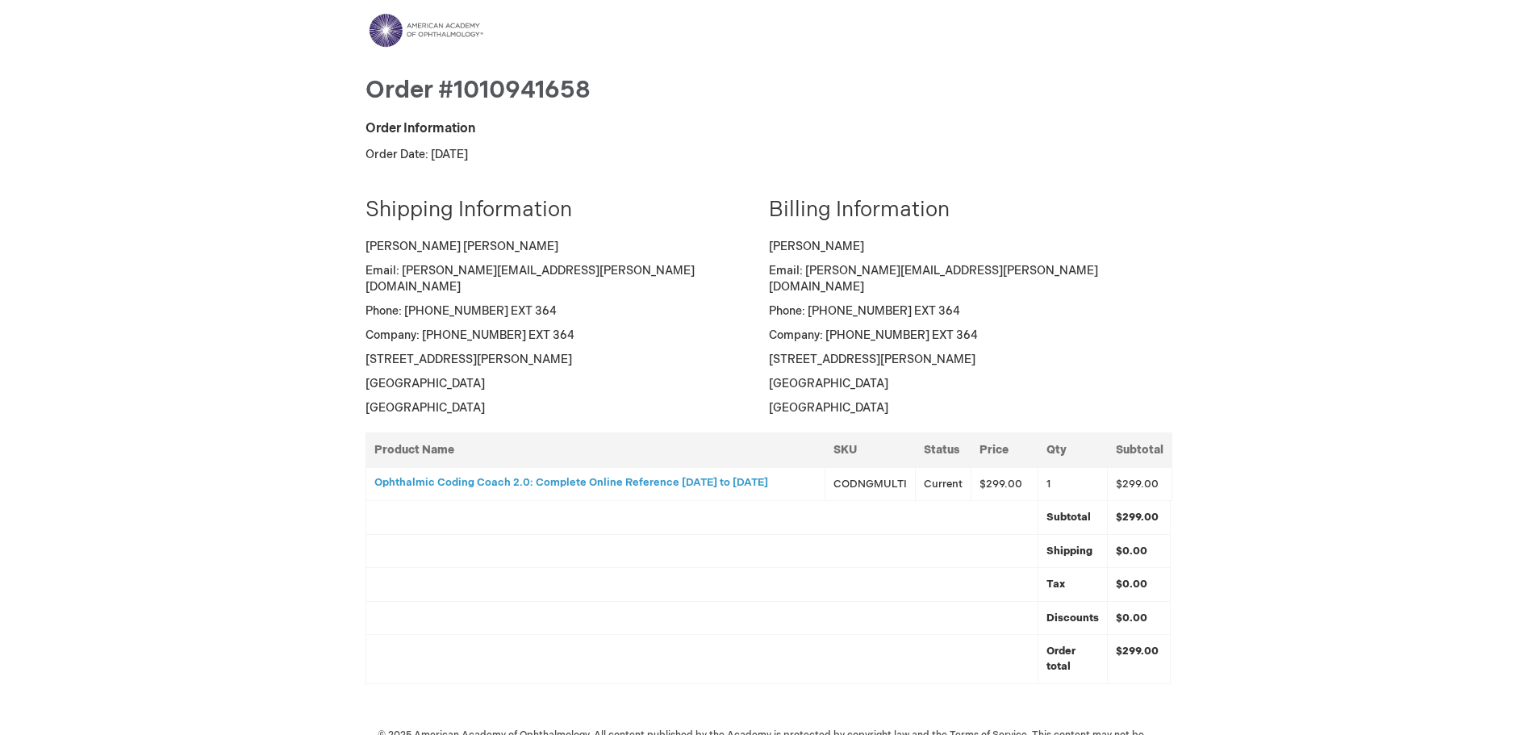
click at [659, 477] on h3 "Ophthalmic Coding Coach 2.0: Complete Online Reference [DATE] to [DATE]" at bounding box center [595, 482] width 442 height 11
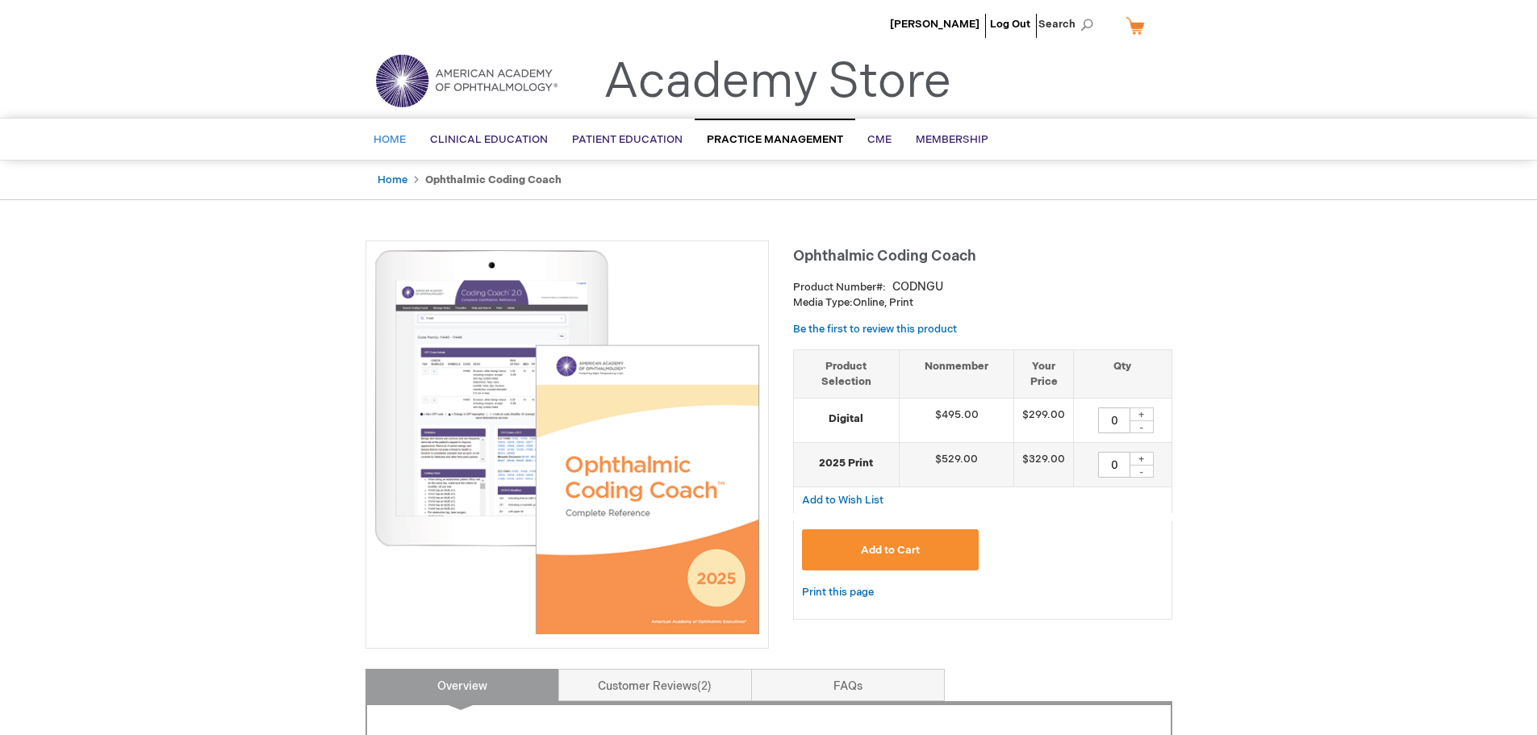
click at [394, 141] on span "Home" at bounding box center [390, 139] width 32 height 13
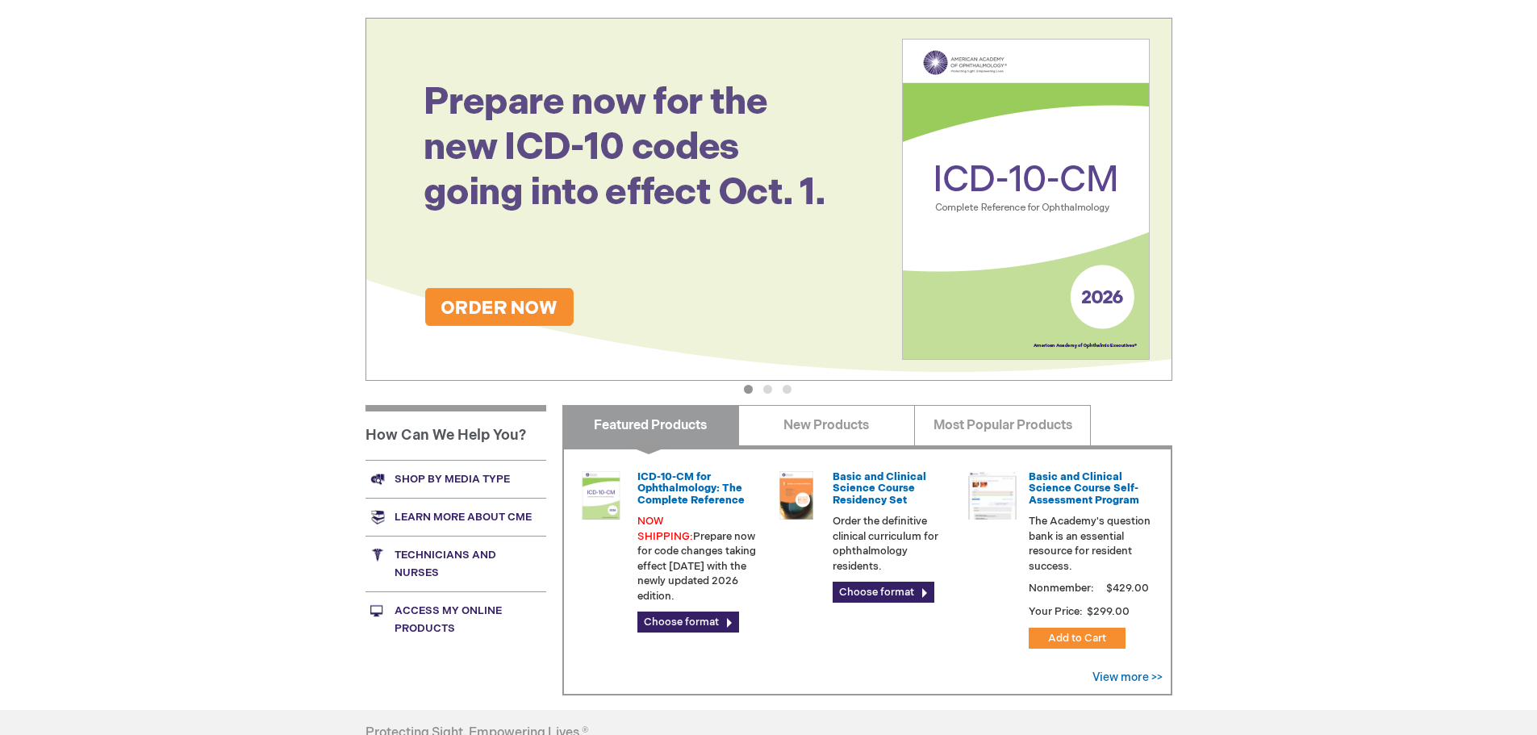
scroll to position [323, 0]
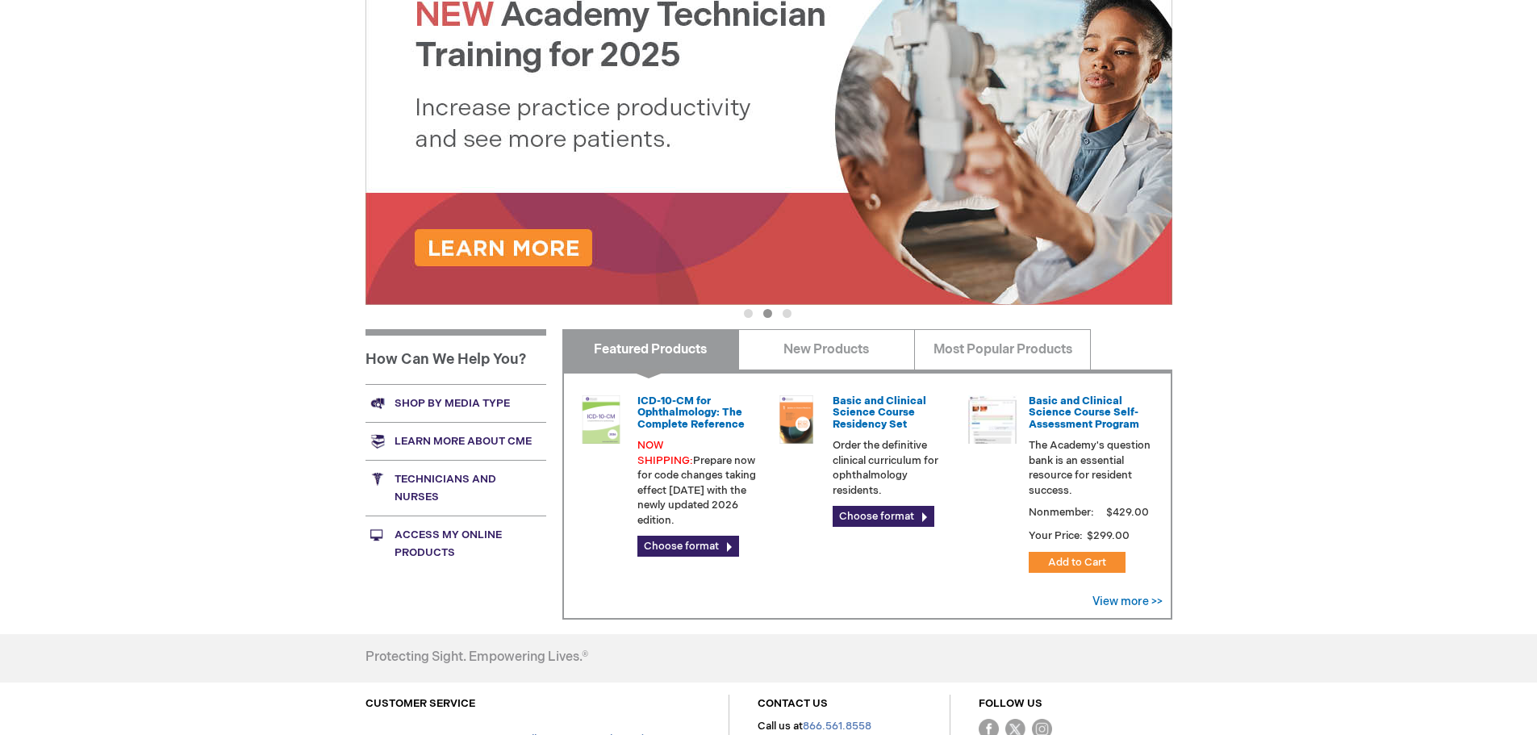
click at [423, 538] on link "Access My Online Products" at bounding box center [456, 544] width 181 height 56
